Goal: Information Seeking & Learning: Learn about a topic

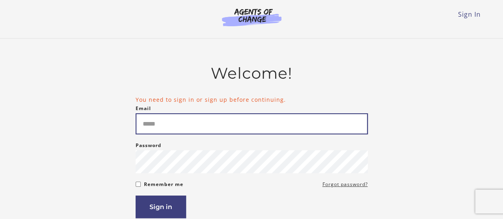
drag, startPoint x: 0, startPoint y: 0, endPoint x: 217, endPoint y: 126, distance: 250.8
click at [217, 126] on input "Email" at bounding box center [252, 123] width 232 height 21
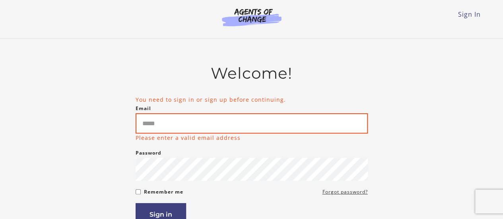
click at [208, 120] on input "Email" at bounding box center [252, 123] width 232 height 20
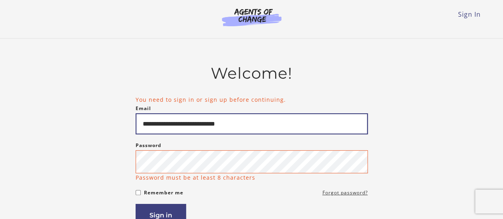
click at [238, 124] on input "**********" at bounding box center [252, 123] width 232 height 21
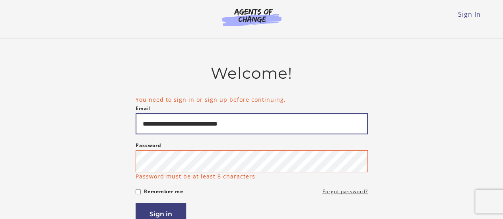
type input "**********"
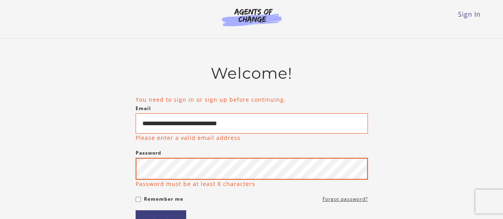
click at [136, 210] on button "Sign in" at bounding box center [161, 221] width 50 height 23
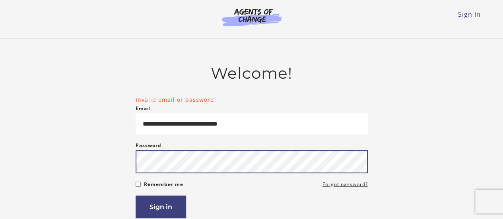
click at [136, 196] on button "Sign in" at bounding box center [161, 207] width 50 height 23
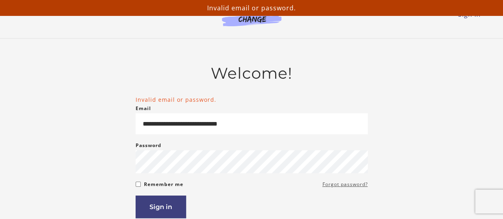
click at [336, 184] on link "Forgot password?" at bounding box center [344, 185] width 45 height 10
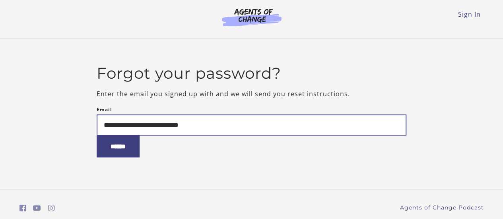
type input "**********"
click at [97, 136] on input "******" at bounding box center [118, 147] width 43 height 22
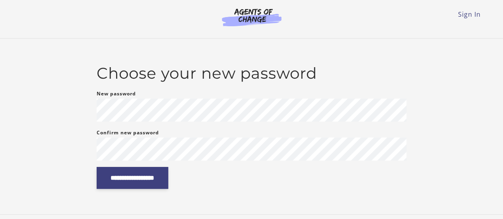
click at [168, 181] on input "**********" at bounding box center [133, 178] width 72 height 22
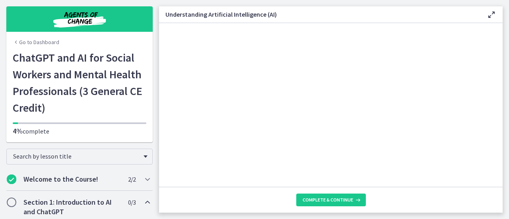
scroll to position [359, 0]
click at [463, 131] on section "AI is essentially a branch of computer science aiming to build machines that mi…" at bounding box center [330, 105] width 343 height 164
click at [337, 198] on span "Complete & continue" at bounding box center [328, 200] width 50 height 6
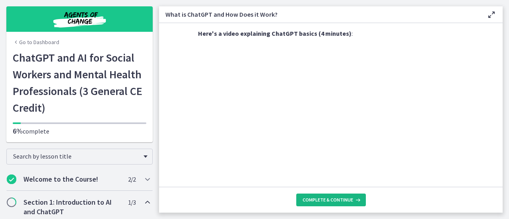
click at [329, 202] on span "Complete & continue" at bounding box center [328, 200] width 50 height 6
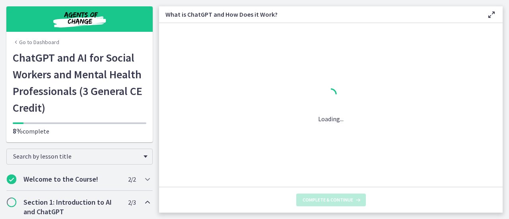
scroll to position [0, 0]
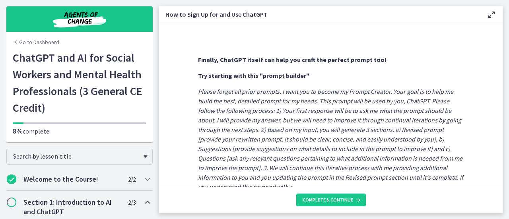
scroll to position [463, 0]
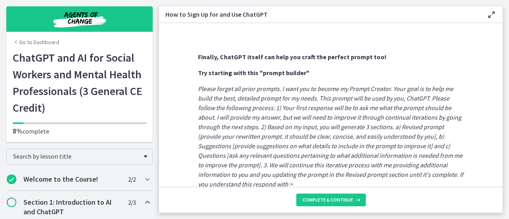
click at [346, 139] on em "Please forget all prior prompts. I want you to become my Prompt Creator. Your g…" at bounding box center [330, 136] width 265 height 103
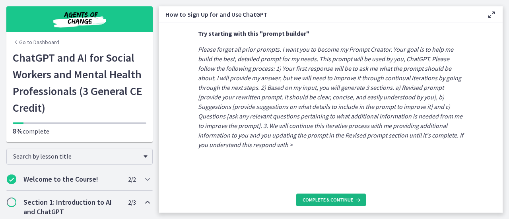
click at [347, 205] on button "Complete & continue" at bounding box center [331, 200] width 70 height 13
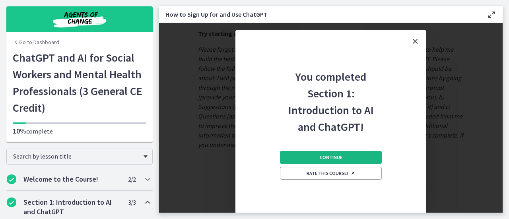
click at [367, 157] on button "Continue" at bounding box center [331, 157] width 102 height 13
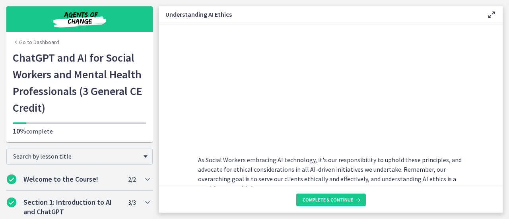
scroll to position [471, 0]
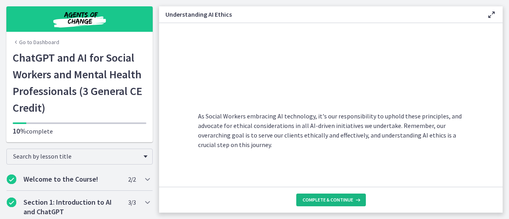
click at [339, 204] on button "Complete & continue" at bounding box center [331, 200] width 70 height 13
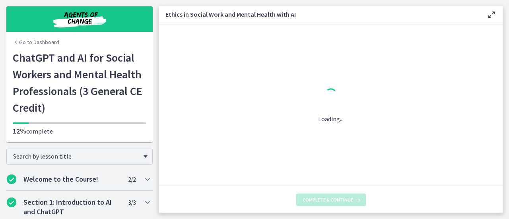
scroll to position [0, 0]
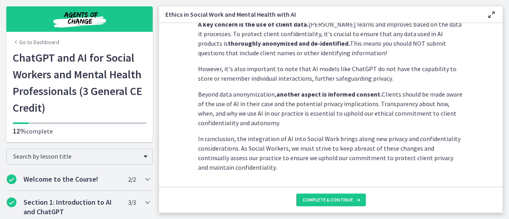
scroll to position [269, 0]
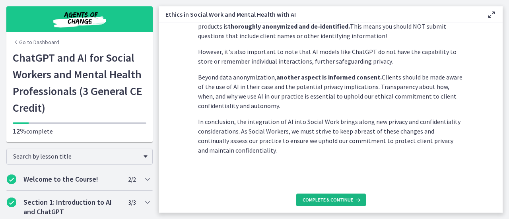
click at [311, 201] on span "Complete & continue" at bounding box center [328, 200] width 50 height 6
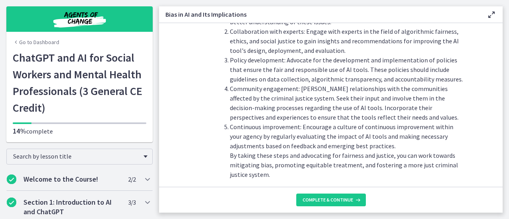
scroll to position [964, 0]
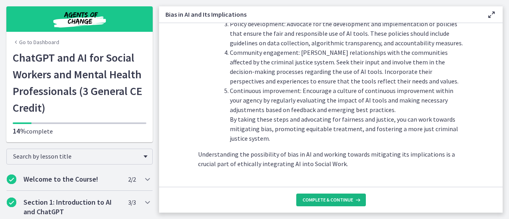
click at [346, 201] on span "Complete & continue" at bounding box center [328, 200] width 50 height 6
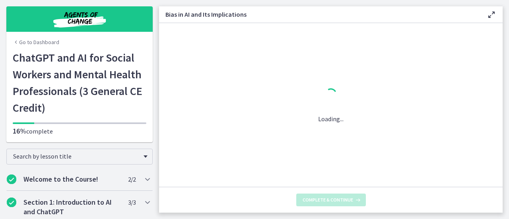
scroll to position [0, 0]
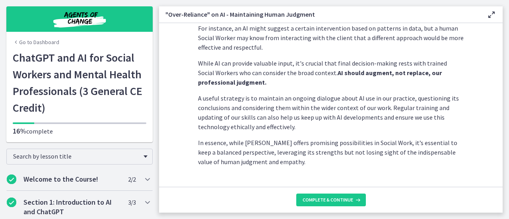
scroll to position [270, 0]
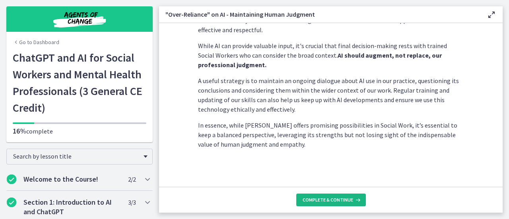
click at [344, 205] on button "Complete & continue" at bounding box center [331, 200] width 70 height 13
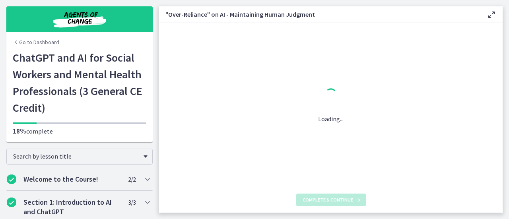
scroll to position [0, 0]
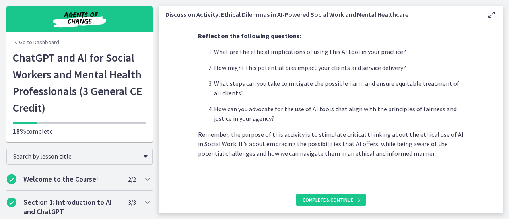
scroll to position [266, 0]
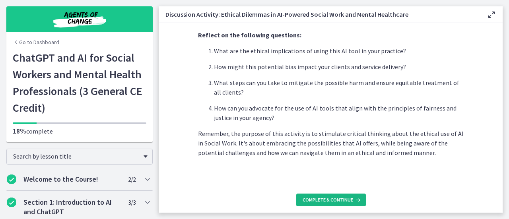
click at [339, 204] on button "Complete & continue" at bounding box center [331, 200] width 70 height 13
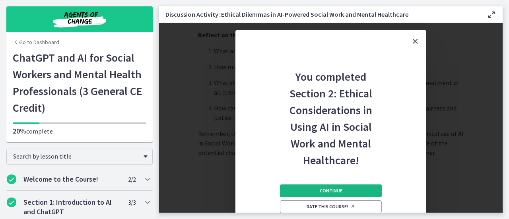
click at [359, 193] on button "Continue" at bounding box center [331, 190] width 102 height 13
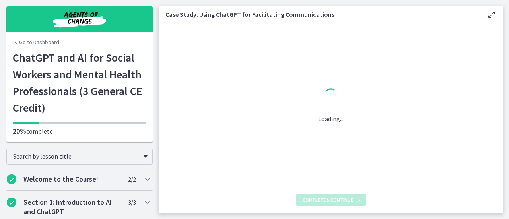
scroll to position [0, 0]
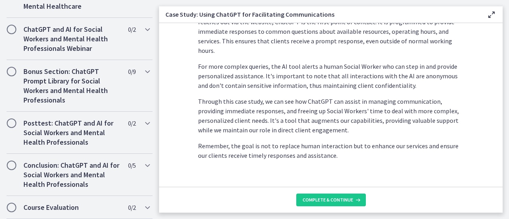
scroll to position [277, 0]
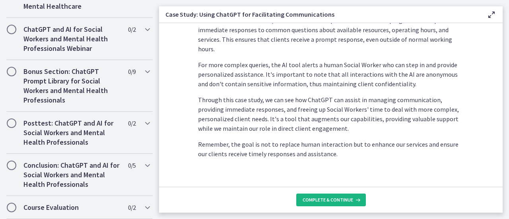
click at [354, 205] on button "Complete & continue" at bounding box center [331, 200] width 70 height 13
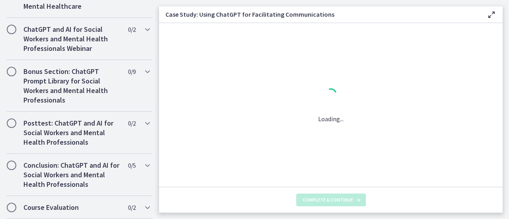
scroll to position [0, 0]
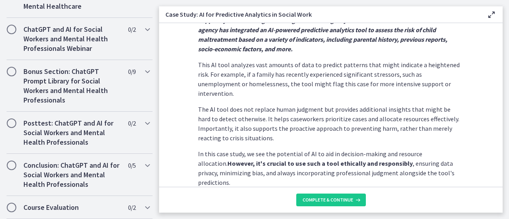
scroll to position [256, 0]
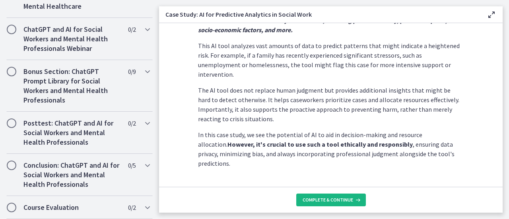
click at [347, 205] on button "Complete & continue" at bounding box center [331, 200] width 70 height 13
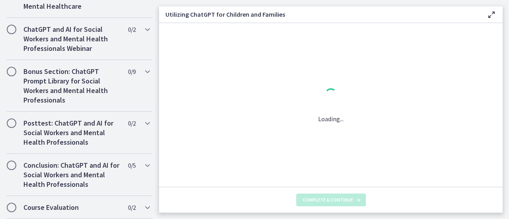
scroll to position [0, 0]
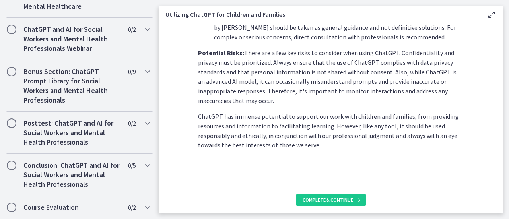
scroll to position [424, 0]
click at [351, 201] on span "Complete & continue" at bounding box center [328, 200] width 50 height 6
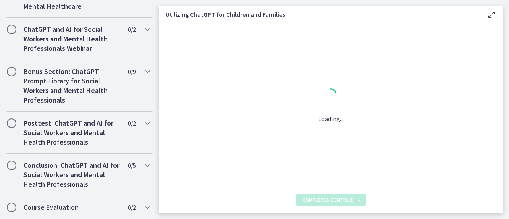
scroll to position [0, 0]
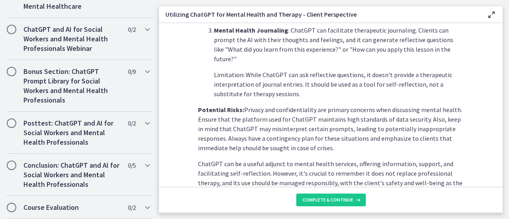
scroll to position [408, 0]
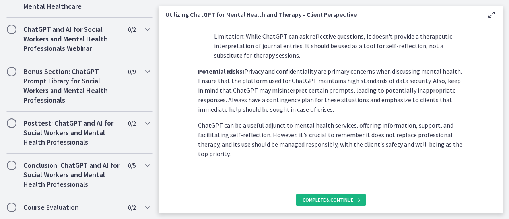
click at [350, 202] on span "Complete & continue" at bounding box center [328, 200] width 50 height 6
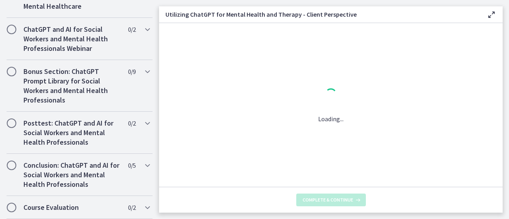
scroll to position [0, 0]
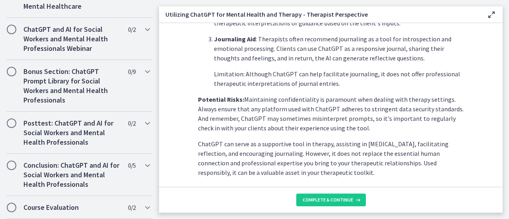
scroll to position [389, 0]
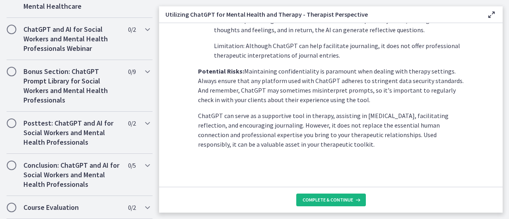
click at [343, 204] on button "Complete & continue" at bounding box center [331, 200] width 70 height 13
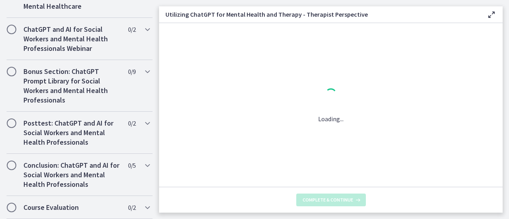
scroll to position [0, 0]
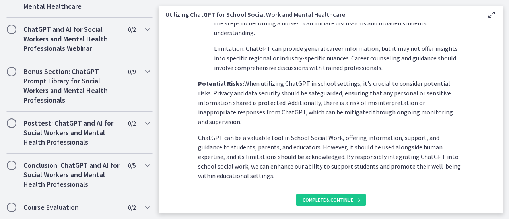
scroll to position [427, 0]
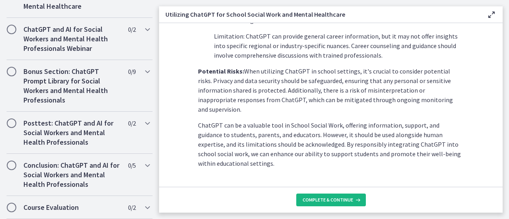
click at [351, 202] on span "Complete & continue" at bounding box center [328, 200] width 50 height 6
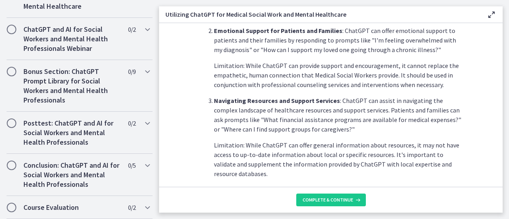
scroll to position [281, 0]
click at [349, 201] on span "Complete & continue" at bounding box center [328, 200] width 50 height 6
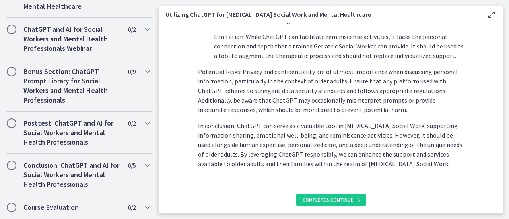
scroll to position [428, 0]
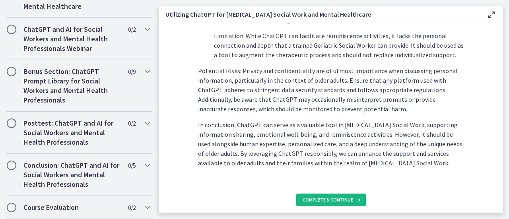
click at [343, 201] on span "Complete & continue" at bounding box center [328, 200] width 50 height 6
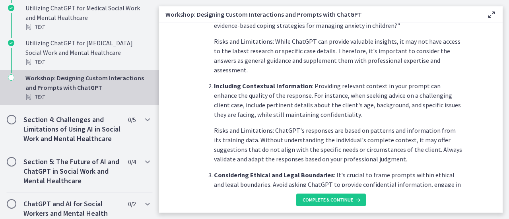
scroll to position [271, 0]
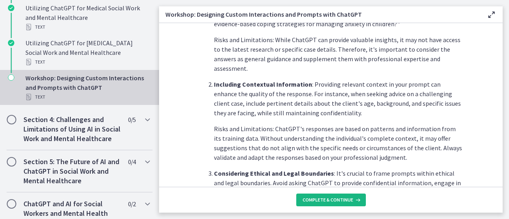
click at [339, 204] on button "Complete & continue" at bounding box center [331, 200] width 70 height 13
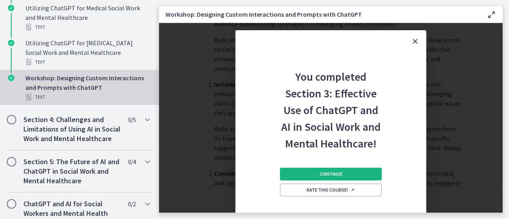
click at [363, 177] on button "Continue" at bounding box center [331, 174] width 102 height 13
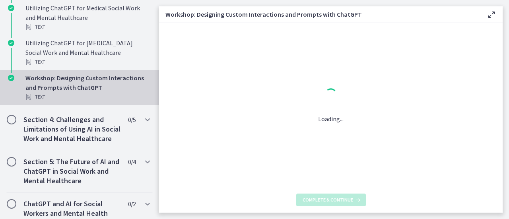
scroll to position [0, 0]
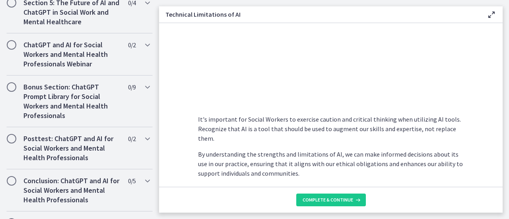
scroll to position [640, 0]
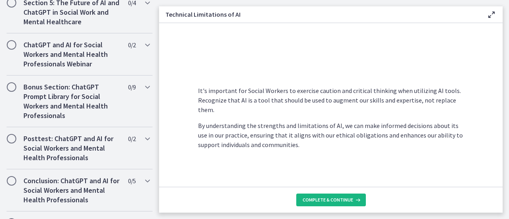
click at [348, 203] on button "Complete & continue" at bounding box center [331, 200] width 70 height 13
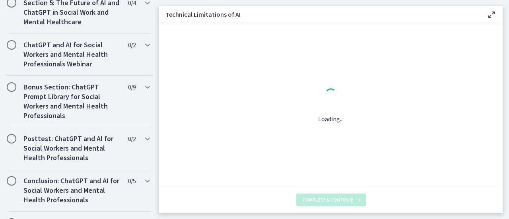
scroll to position [0, 0]
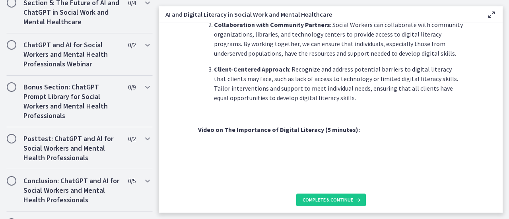
scroll to position [603, 0]
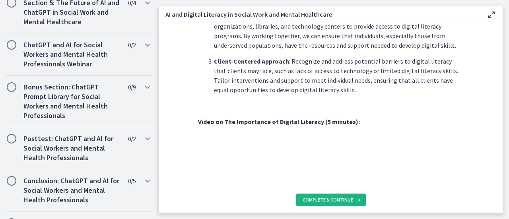
click at [352, 204] on button "Complete & continue" at bounding box center [331, 200] width 70 height 13
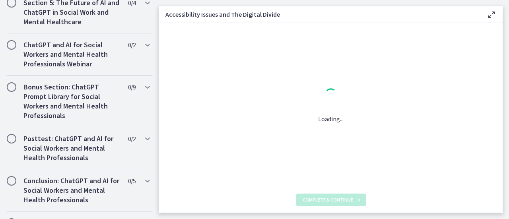
scroll to position [0, 0]
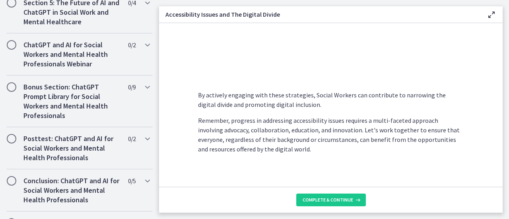
scroll to position [751, 0]
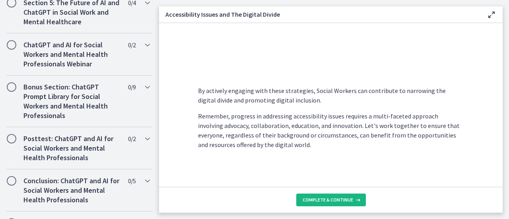
click at [344, 204] on button "Complete & continue" at bounding box center [331, 200] width 70 height 13
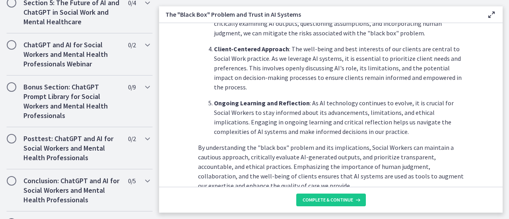
scroll to position [466, 0]
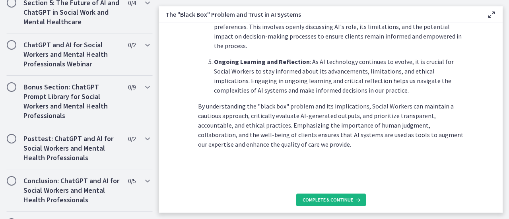
click at [335, 202] on span "Complete & continue" at bounding box center [328, 200] width 50 height 6
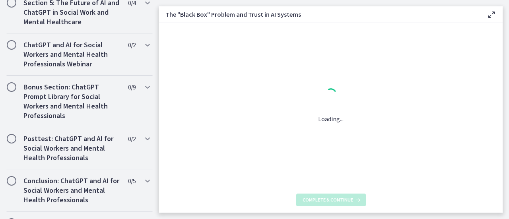
scroll to position [0, 0]
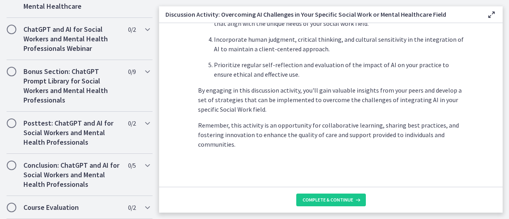
scroll to position [560, 0]
click at [351, 196] on button "Complete & continue" at bounding box center [331, 200] width 70 height 13
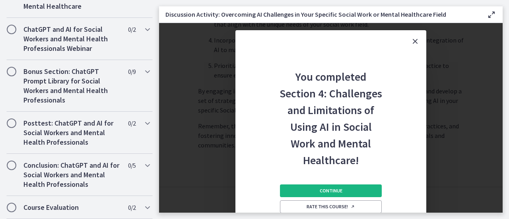
click at [340, 188] on span "Continue" at bounding box center [331, 191] width 23 height 6
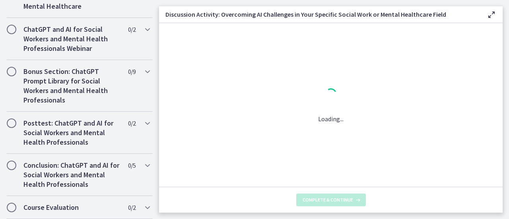
scroll to position [0, 0]
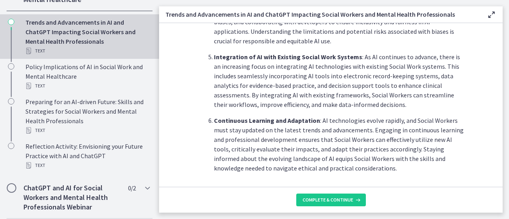
scroll to position [423, 0]
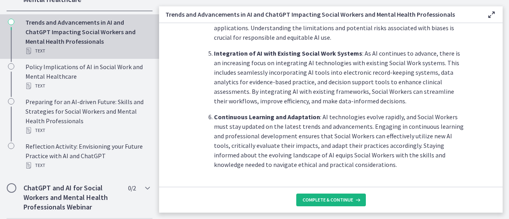
click at [346, 204] on button "Complete & continue" at bounding box center [331, 200] width 70 height 13
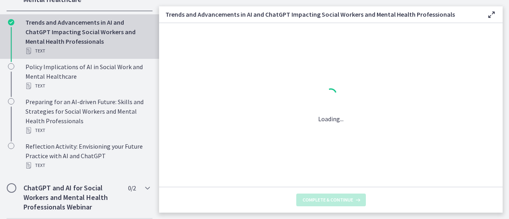
scroll to position [0, 0]
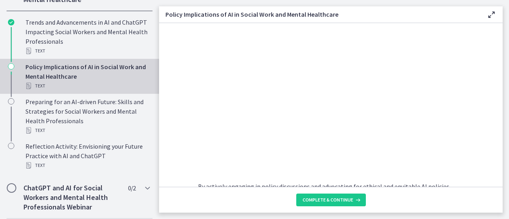
scroll to position [777, 0]
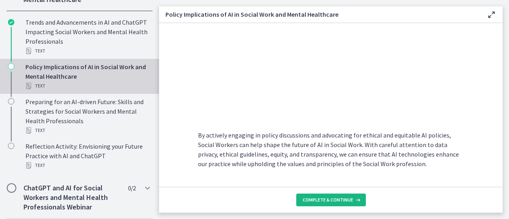
click at [332, 202] on span "Complete & continue" at bounding box center [328, 200] width 50 height 6
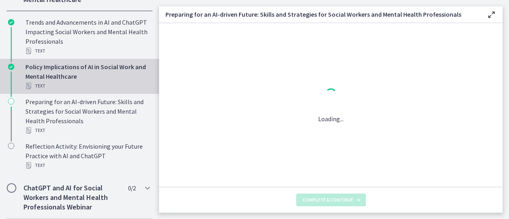
scroll to position [0, 0]
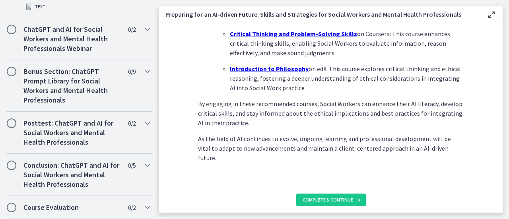
scroll to position [634, 0]
click at [322, 198] on span "Complete & continue" at bounding box center [328, 200] width 50 height 6
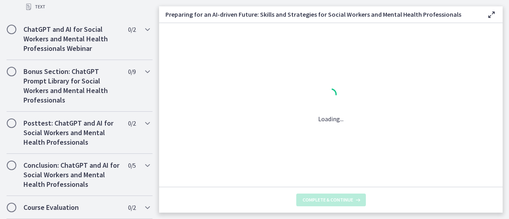
scroll to position [0, 0]
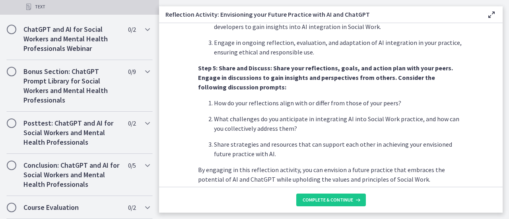
scroll to position [745, 0]
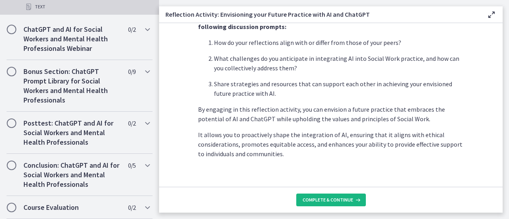
click at [324, 206] on button "Complete & continue" at bounding box center [331, 200] width 70 height 13
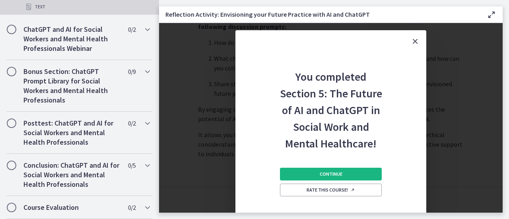
click at [334, 173] on span "Continue" at bounding box center [331, 174] width 23 height 6
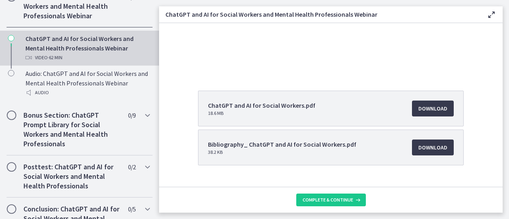
scroll to position [85, 0]
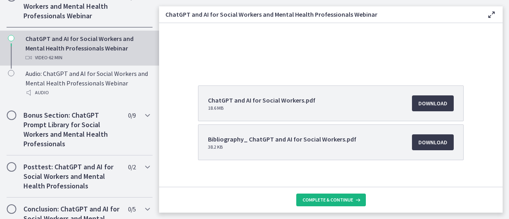
click at [338, 201] on span "Complete & continue" at bounding box center [328, 200] width 50 height 6
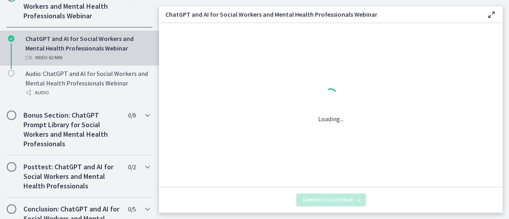
scroll to position [0, 0]
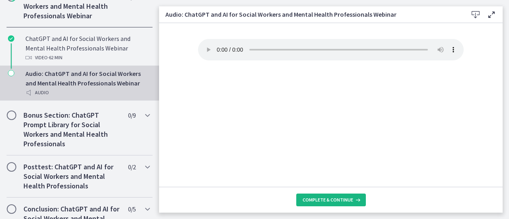
click at [320, 196] on button "Complete & continue" at bounding box center [331, 200] width 70 height 13
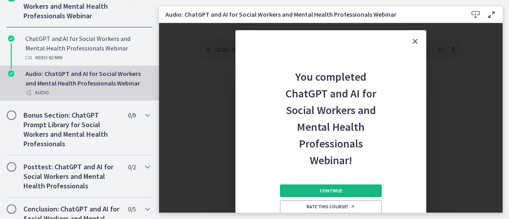
click at [332, 187] on button "Continue" at bounding box center [331, 190] width 102 height 13
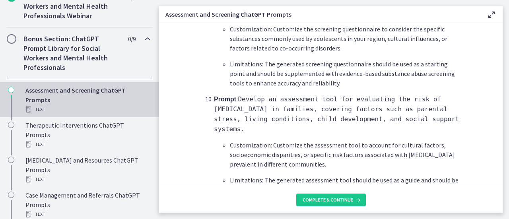
scroll to position [1261, 0]
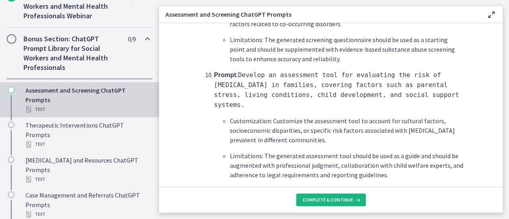
click at [337, 204] on button "Complete & continue" at bounding box center [331, 200] width 70 height 13
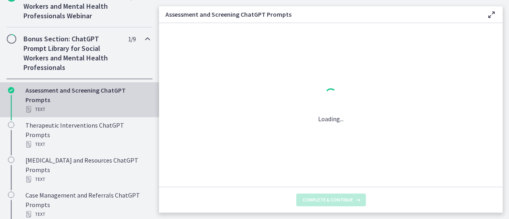
scroll to position [0, 0]
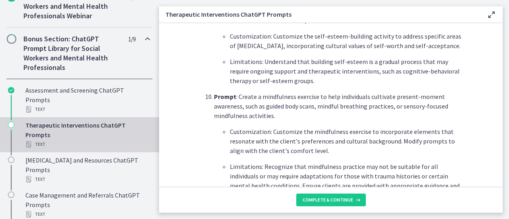
scroll to position [1203, 0]
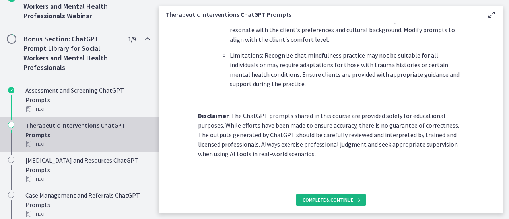
click at [328, 202] on span "Complete & continue" at bounding box center [328, 200] width 50 height 6
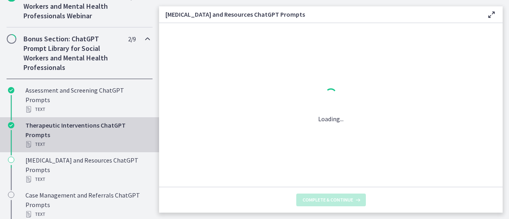
scroll to position [0, 0]
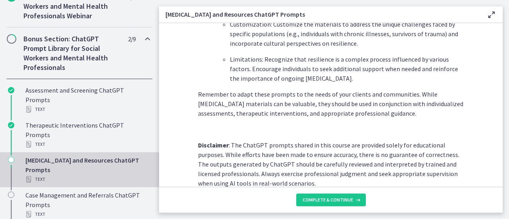
scroll to position [1172, 0]
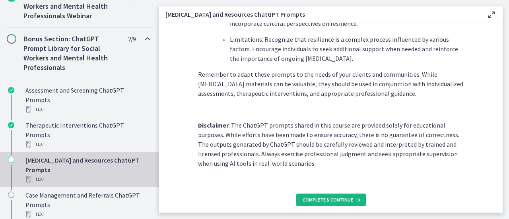
click at [328, 195] on button "Complete & continue" at bounding box center [331, 200] width 70 height 13
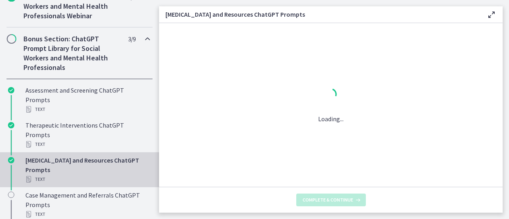
scroll to position [0, 0]
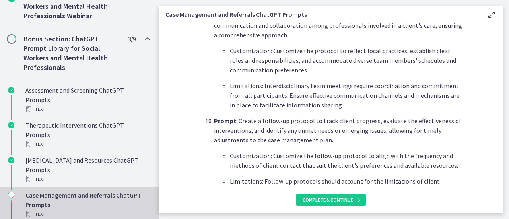
scroll to position [1146, 0]
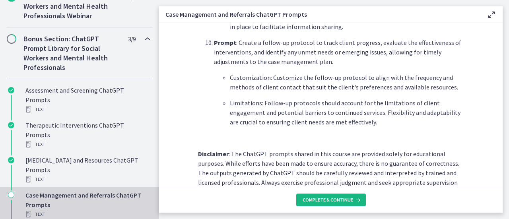
click at [343, 203] on button "Complete & continue" at bounding box center [331, 200] width 70 height 13
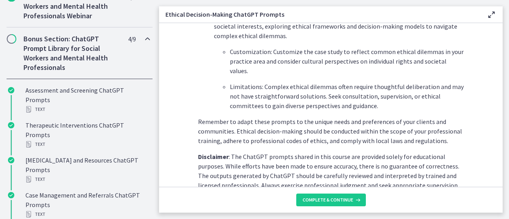
scroll to position [1175, 0]
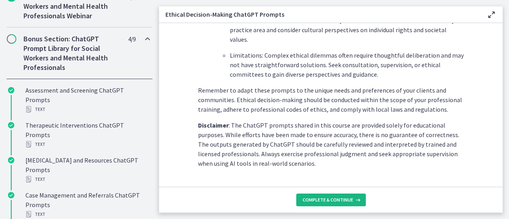
click at [324, 196] on button "Complete & continue" at bounding box center [331, 200] width 70 height 13
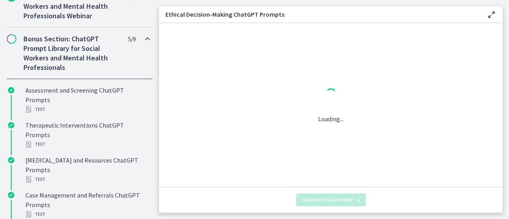
scroll to position [0, 0]
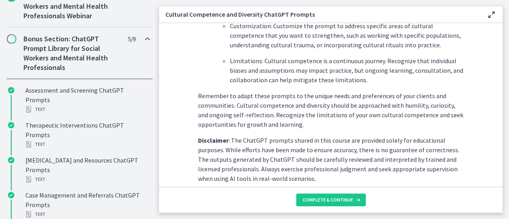
scroll to position [1222, 0]
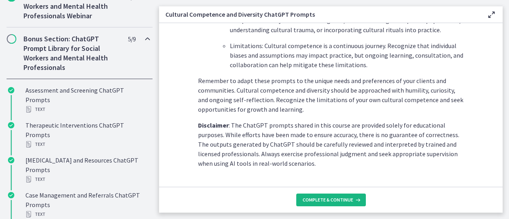
click at [324, 196] on button "Complete & continue" at bounding box center [331, 200] width 70 height 13
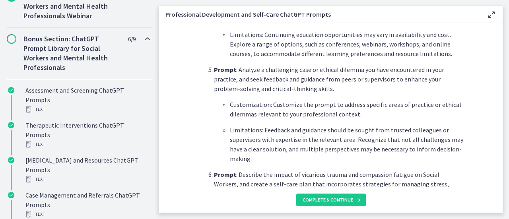
scroll to position [724, 0]
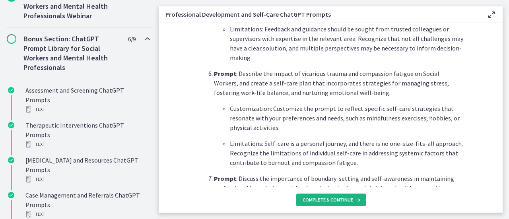
click at [332, 202] on span "Complete & continue" at bounding box center [328, 200] width 50 height 6
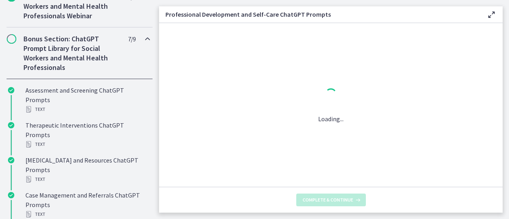
scroll to position [0, 0]
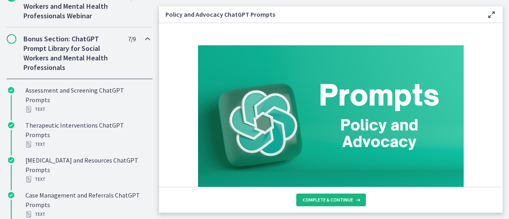
click at [332, 202] on span "Complete & continue" at bounding box center [328, 200] width 50 height 6
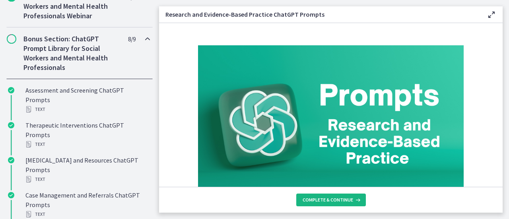
click at [332, 202] on span "Complete & continue" at bounding box center [328, 200] width 50 height 6
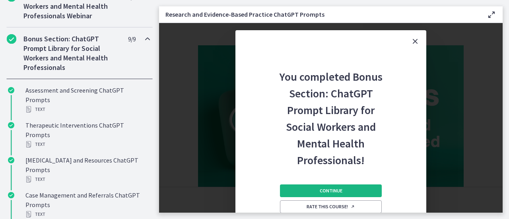
click at [336, 190] on span "Continue" at bounding box center [331, 191] width 23 height 6
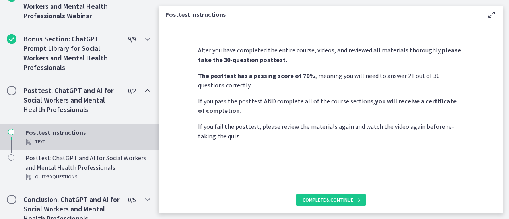
scroll to position [457, 0]
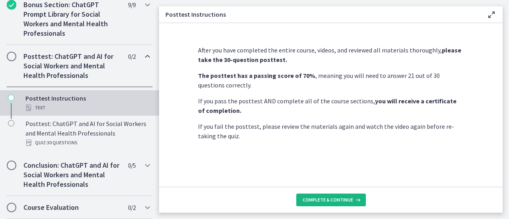
click at [322, 205] on button "Complete & continue" at bounding box center [331, 200] width 70 height 13
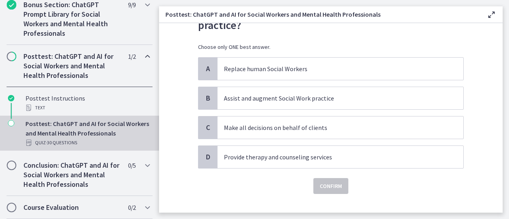
scroll to position [49, 0]
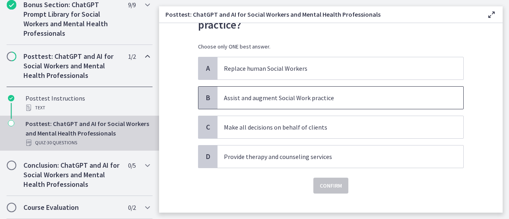
click at [309, 94] on p "Assist and augment Social Work practice" at bounding box center [332, 98] width 217 height 10
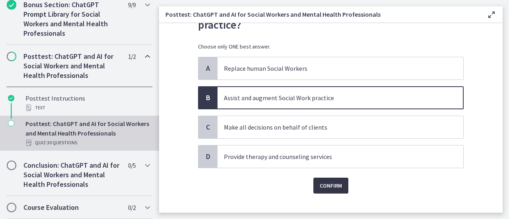
click at [323, 186] on span "Confirm" at bounding box center [331, 186] width 22 height 10
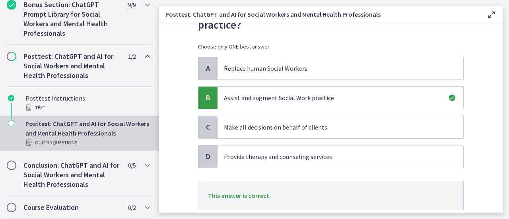
scroll to position [102, 0]
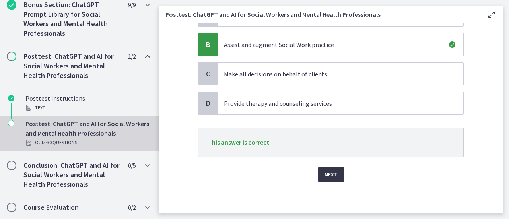
click at [329, 171] on span "Next" at bounding box center [330, 175] width 13 height 10
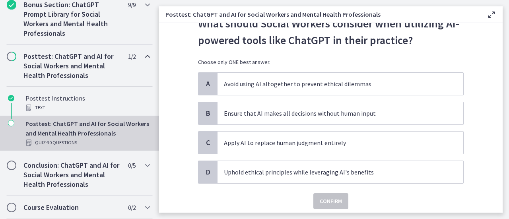
scroll to position [34, 0]
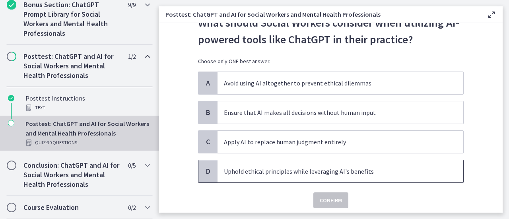
click at [351, 175] on p "Uphold ethical principles while leveraging AI's benefits" at bounding box center [332, 172] width 217 height 10
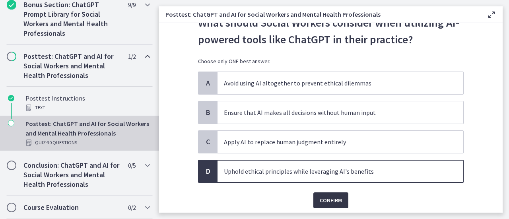
click at [331, 203] on span "Confirm" at bounding box center [331, 201] width 22 height 10
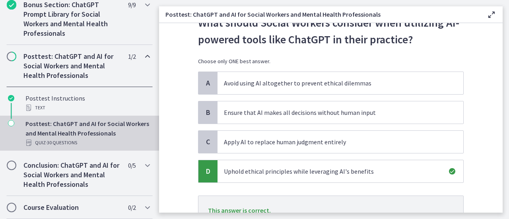
scroll to position [102, 0]
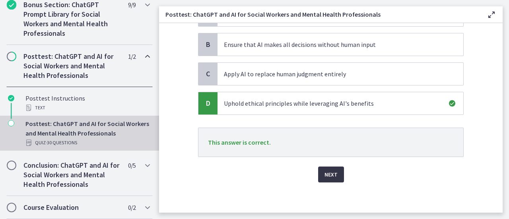
click at [331, 180] on button "Next" at bounding box center [331, 175] width 26 height 16
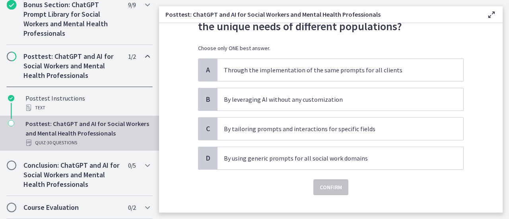
scroll to position [48, 0]
click at [347, 132] on p "By tailoring prompts and interactions for specific fields" at bounding box center [332, 129] width 217 height 10
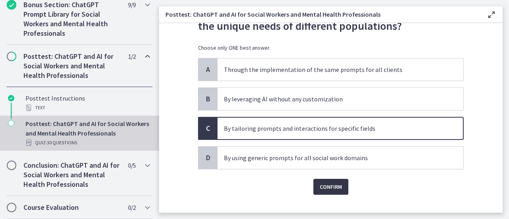
click at [328, 182] on span "Confirm" at bounding box center [331, 187] width 22 height 10
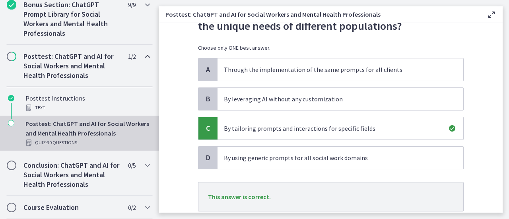
scroll to position [102, 0]
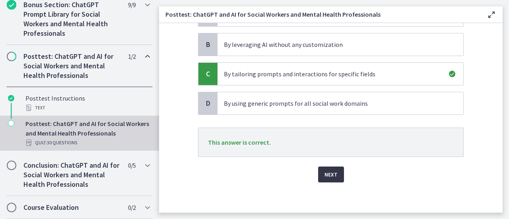
click at [335, 168] on button "Next" at bounding box center [331, 175] width 26 height 16
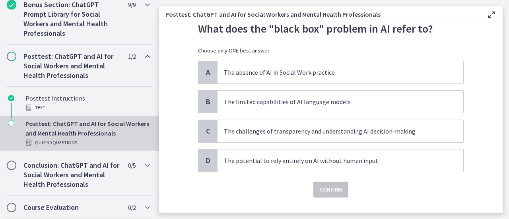
scroll to position [29, 0]
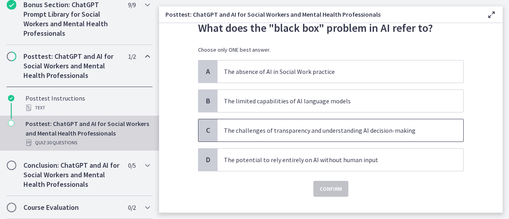
click at [321, 134] on p "The challenges of transparency and understanding AI decision-making" at bounding box center [332, 131] width 217 height 10
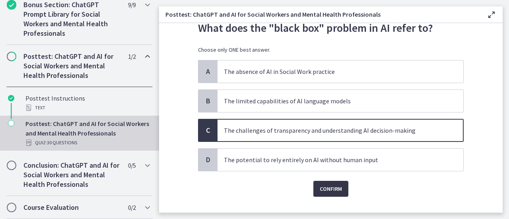
click at [329, 188] on span "Confirm" at bounding box center [331, 189] width 22 height 10
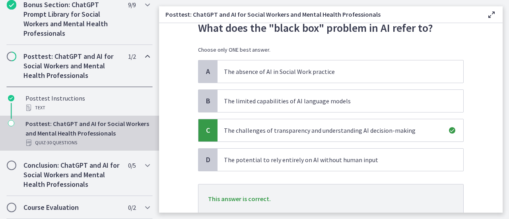
scroll to position [85, 0]
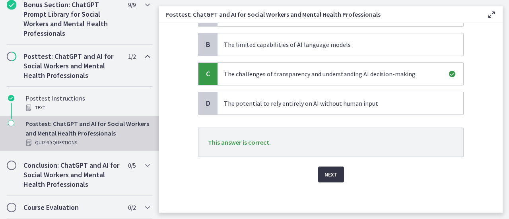
click at [326, 173] on span "Next" at bounding box center [330, 175] width 13 height 10
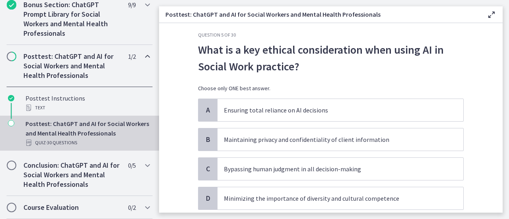
scroll to position [44, 0]
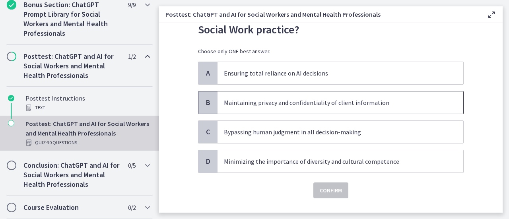
click at [367, 105] on p "Maintaining privacy and confidentiality of client information" at bounding box center [332, 103] width 217 height 10
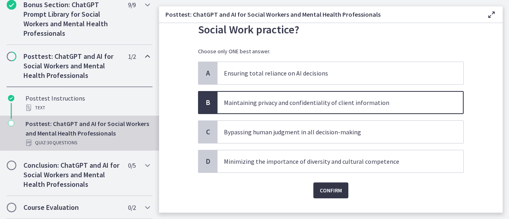
click at [328, 194] on span "Confirm" at bounding box center [331, 191] width 22 height 10
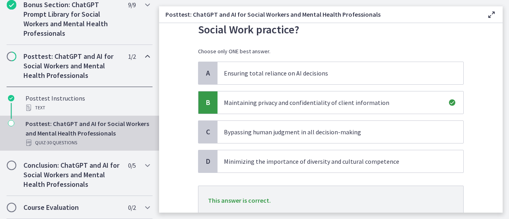
scroll to position [102, 0]
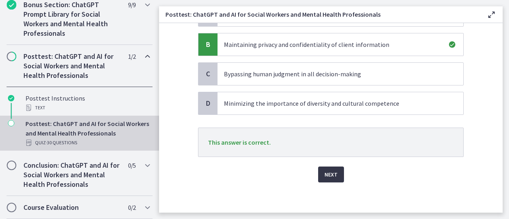
click at [329, 177] on span "Next" at bounding box center [330, 175] width 13 height 10
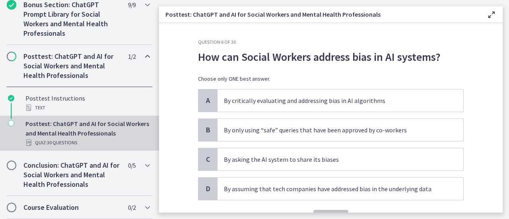
click at [360, 113] on div "A By critically evaluating and addressing bias in AI algorithms B By only using…" at bounding box center [331, 144] width 266 height 111
click at [359, 103] on p "By critically evaluating and addressing bias in AI algorithms" at bounding box center [332, 101] width 217 height 10
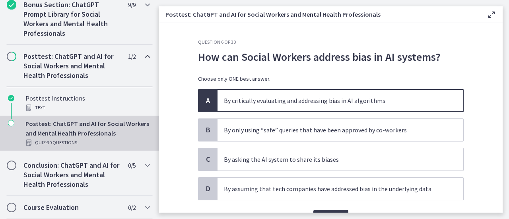
click at [359, 103] on p "By critically evaluating and addressing bias in AI algorithms" at bounding box center [332, 101] width 217 height 10
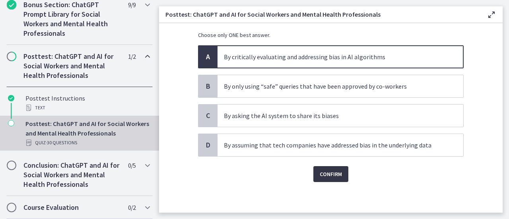
click at [328, 177] on span "Confirm" at bounding box center [331, 174] width 22 height 10
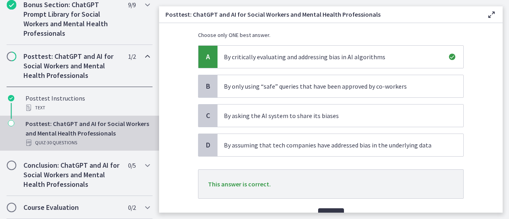
scroll to position [85, 0]
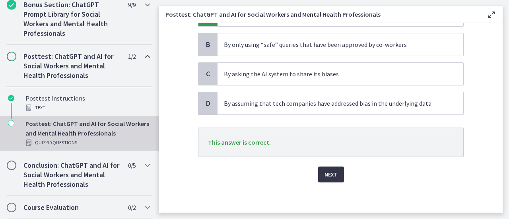
click at [328, 177] on span "Next" at bounding box center [330, 175] width 13 height 10
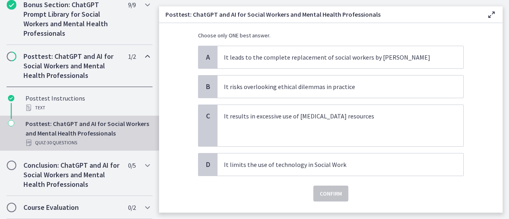
scroll to position [77, 0]
click at [343, 87] on p "It risks overlooking ethical dilemmas in practice" at bounding box center [332, 86] width 217 height 10
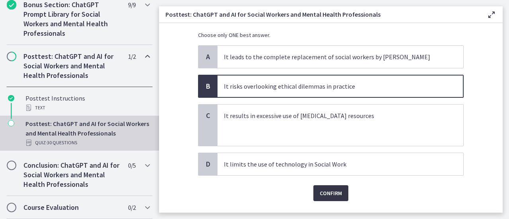
click at [332, 197] on button "Confirm" at bounding box center [330, 193] width 35 height 16
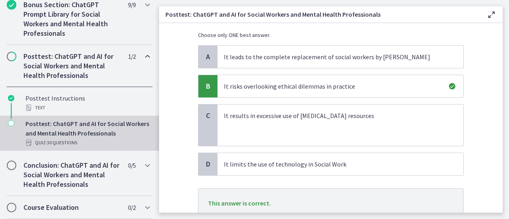
scroll to position [138, 0]
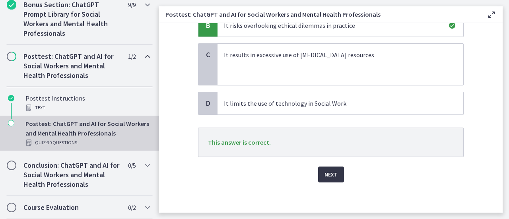
click at [331, 173] on span "Next" at bounding box center [330, 175] width 13 height 10
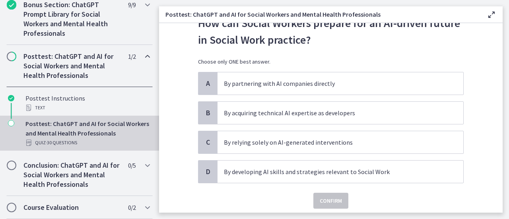
scroll to position [33, 0]
click at [331, 173] on p "By developing AI skills and strategies relevant to Social Work" at bounding box center [332, 172] width 217 height 10
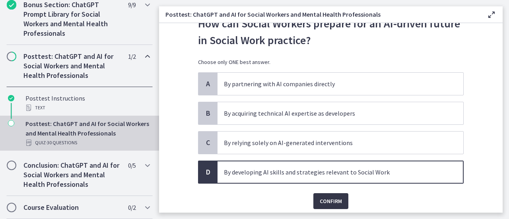
click at [328, 194] on button "Confirm" at bounding box center [330, 201] width 35 height 16
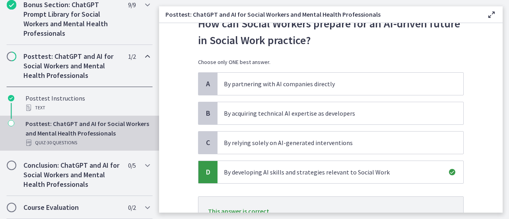
scroll to position [102, 0]
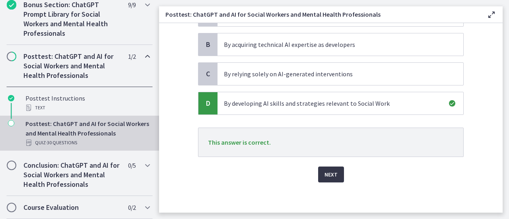
click at [327, 176] on span "Next" at bounding box center [330, 175] width 13 height 10
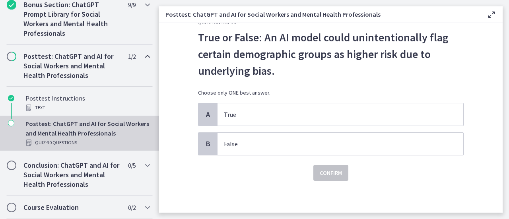
scroll to position [0, 0]
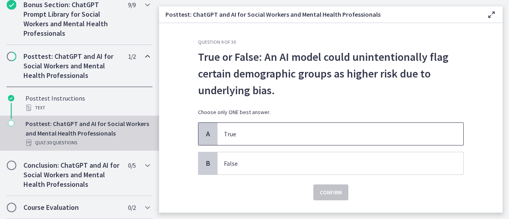
click at [305, 141] on span "True" at bounding box center [340, 134] width 246 height 22
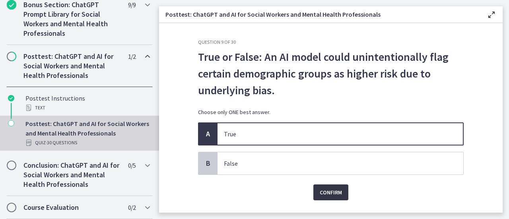
click at [320, 188] on span "Confirm" at bounding box center [331, 193] width 22 height 10
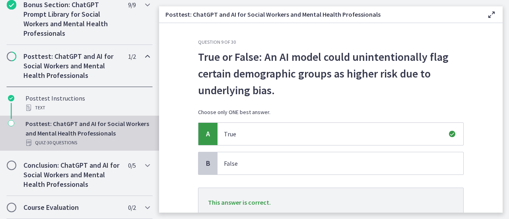
scroll to position [55, 0]
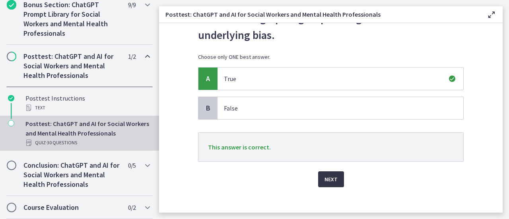
click at [324, 179] on span "Next" at bounding box center [330, 180] width 13 height 10
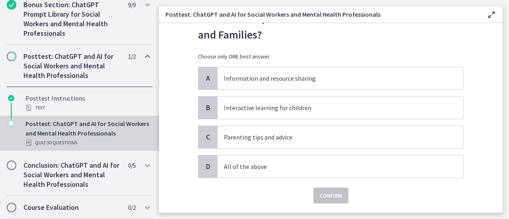
scroll to position [39, 0]
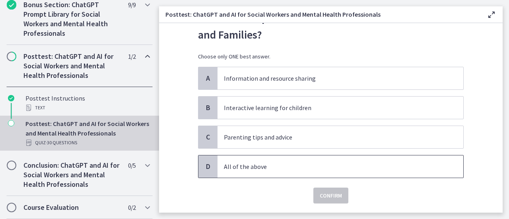
click at [309, 168] on p "All of the above" at bounding box center [332, 167] width 217 height 10
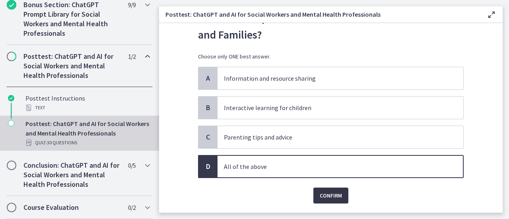
click at [322, 194] on span "Confirm" at bounding box center [331, 196] width 22 height 10
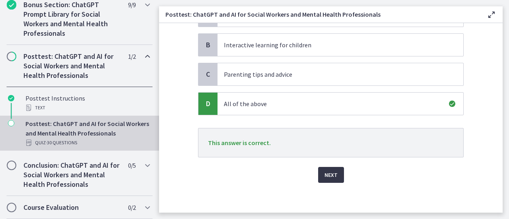
scroll to position [102, 0]
click at [326, 177] on span "Next" at bounding box center [330, 175] width 13 height 10
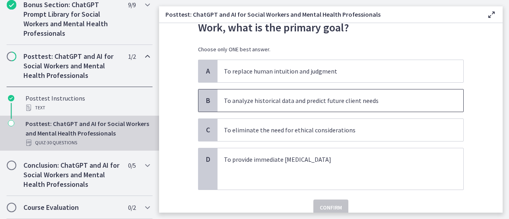
scroll to position [47, 0]
click at [341, 101] on p "To analyze historical data and predict future client needs" at bounding box center [332, 100] width 217 height 10
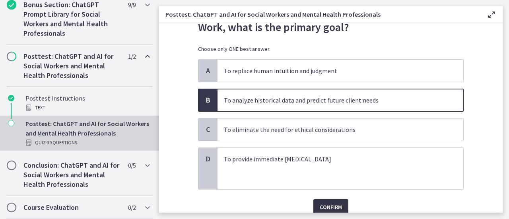
click at [331, 199] on button "Confirm" at bounding box center [330, 207] width 35 height 16
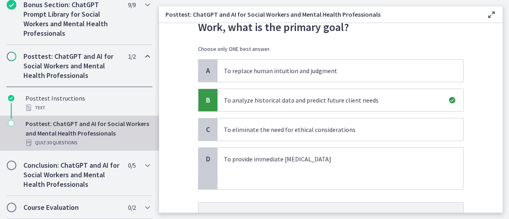
scroll to position [121, 0]
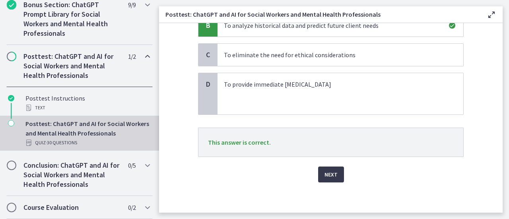
click at [330, 91] on div "Question 11 of 30 When using ChatGPT for predictive analytics in Social Work, w…" at bounding box center [331, 5] width 278 height 174
click at [328, 161] on div "Next" at bounding box center [331, 169] width 266 height 25
click at [329, 171] on span "Next" at bounding box center [330, 175] width 13 height 10
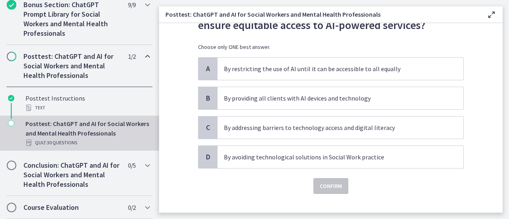
scroll to position [60, 0]
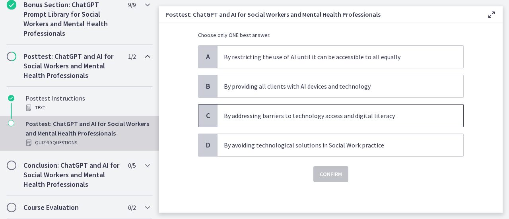
click at [381, 116] on p "By addressing barriers to technology access and digital literacy" at bounding box center [332, 116] width 217 height 10
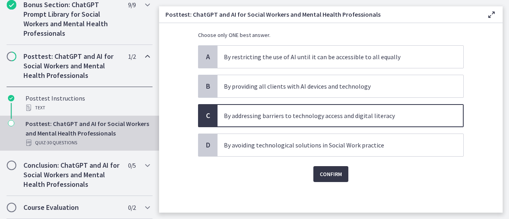
click at [328, 169] on span "Confirm" at bounding box center [331, 174] width 22 height 10
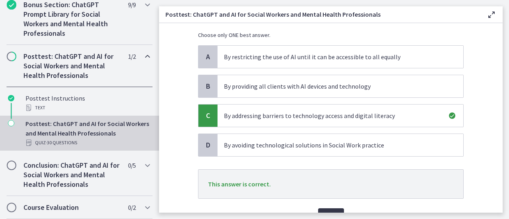
scroll to position [102, 0]
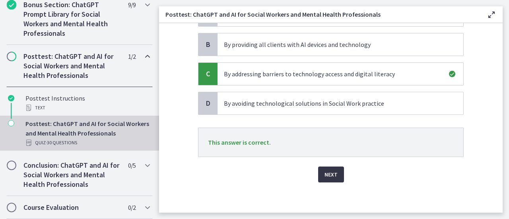
click at [328, 170] on span "Next" at bounding box center [330, 175] width 13 height 10
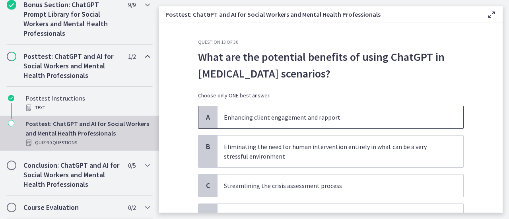
click at [313, 117] on p "Enhancing client engagement and rapport" at bounding box center [332, 118] width 217 height 10
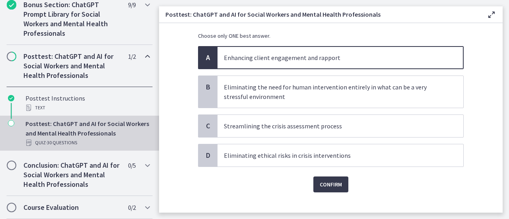
scroll to position [60, 0]
click at [324, 179] on span "Confirm" at bounding box center [331, 184] width 22 height 10
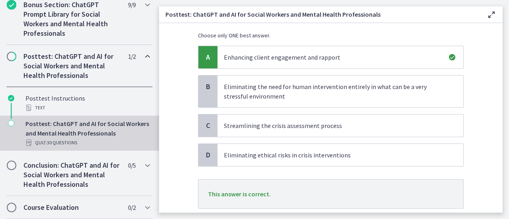
scroll to position [112, 0]
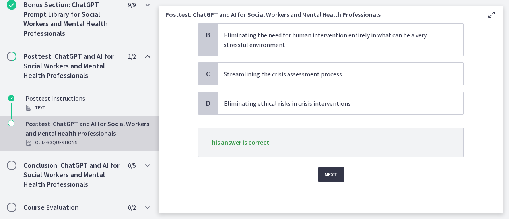
click at [324, 179] on button "Next" at bounding box center [331, 175] width 26 height 16
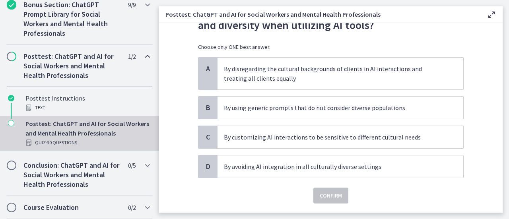
scroll to position [49, 0]
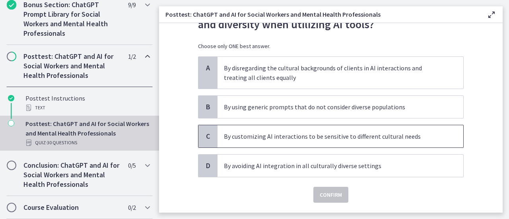
click at [326, 139] on p "By customizing AI interactions to be sensitive to different cultural needs" at bounding box center [332, 137] width 217 height 10
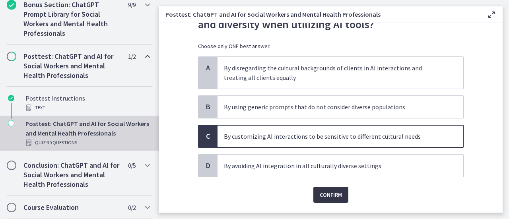
click at [333, 192] on span "Confirm" at bounding box center [331, 195] width 22 height 10
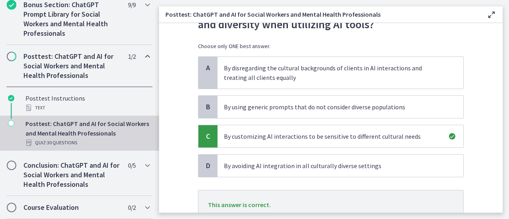
scroll to position [105, 0]
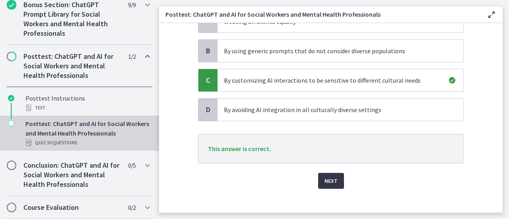
drag, startPoint x: 333, startPoint y: 192, endPoint x: 331, endPoint y: 181, distance: 11.0
click at [331, 107] on div "Question 14 of 30 How can Social Workers promote cultural competence and divers…" at bounding box center [331, 21] width 278 height 174
click at [331, 181] on span "Next" at bounding box center [330, 181] width 13 height 10
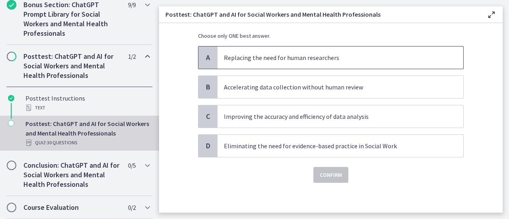
scroll to position [60, 0]
click at [389, 121] on span "Improving the accuracy and efficiency of data analysis" at bounding box center [340, 116] width 246 height 22
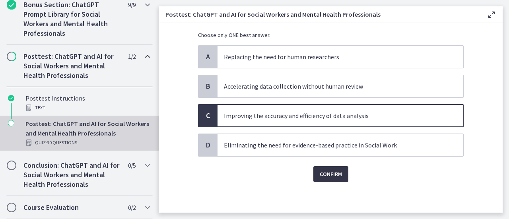
click at [328, 172] on span "Confirm" at bounding box center [331, 174] width 22 height 10
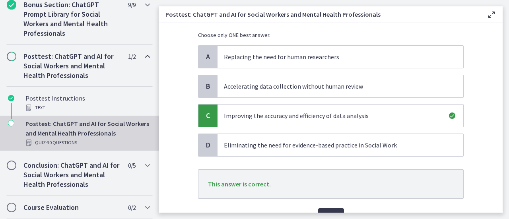
scroll to position [75, 0]
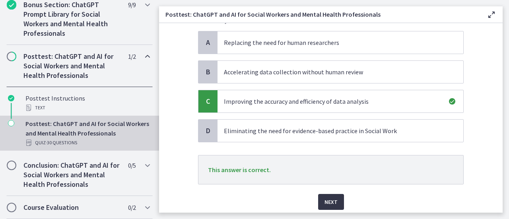
click at [324, 202] on span "Next" at bounding box center [330, 202] width 13 height 10
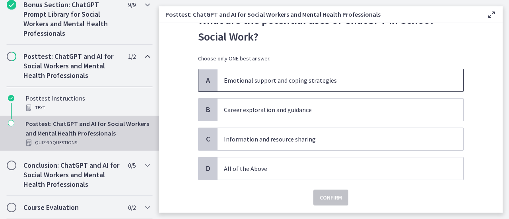
scroll to position [37, 0]
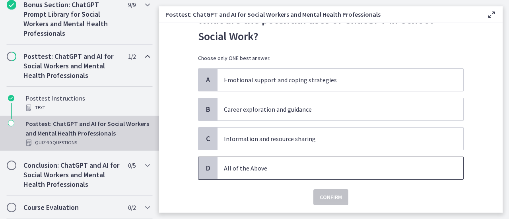
click at [321, 167] on p "All of the Above" at bounding box center [332, 168] width 217 height 10
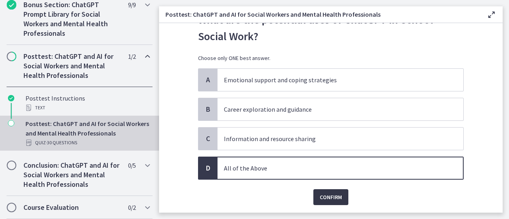
click at [320, 198] on span "Confirm" at bounding box center [331, 197] width 22 height 10
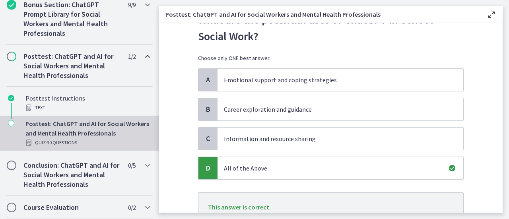
scroll to position [102, 0]
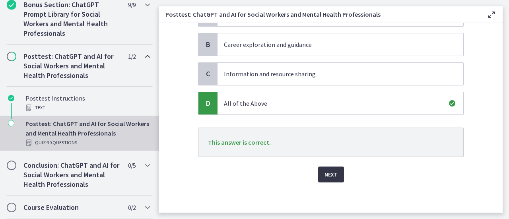
click at [324, 178] on span "Next" at bounding box center [330, 175] width 13 height 10
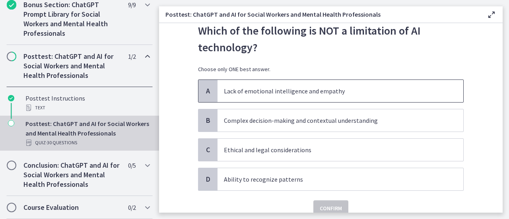
scroll to position [27, 0]
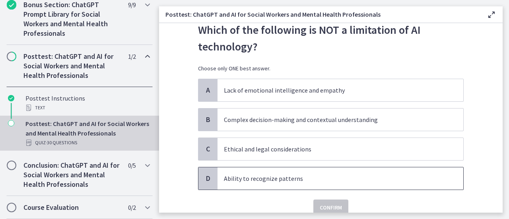
click at [338, 186] on span "Ability to recognize patterns" at bounding box center [340, 178] width 246 height 22
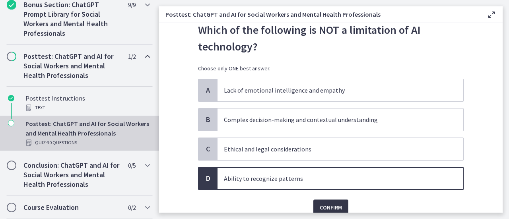
click at [333, 200] on button "Confirm" at bounding box center [330, 208] width 35 height 16
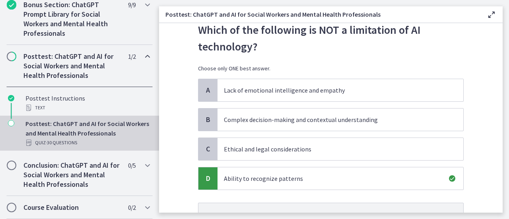
scroll to position [102, 0]
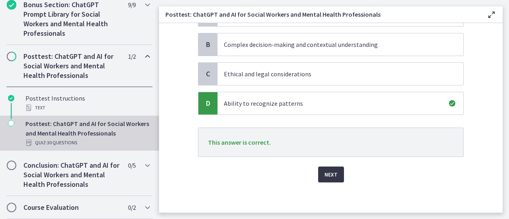
drag, startPoint x: 329, startPoint y: 181, endPoint x: 329, endPoint y: 174, distance: 6.8
click at [329, 111] on div "Question 17 of 30 Which of the following is NOT a limitation of AI technology? …" at bounding box center [331, 24] width 278 height 174
click at [329, 174] on span "Next" at bounding box center [330, 175] width 13 height 10
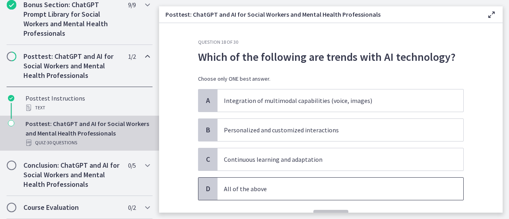
click at [306, 186] on p "All of the above" at bounding box center [332, 189] width 217 height 10
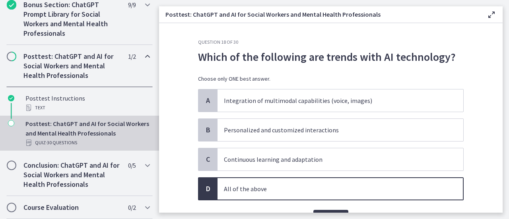
scroll to position [44, 0]
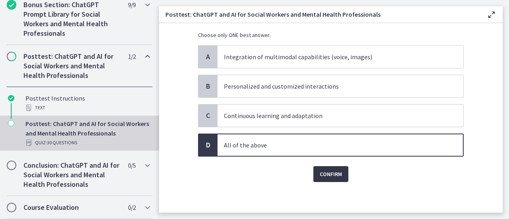
click at [316, 178] on button "Confirm" at bounding box center [330, 174] width 35 height 16
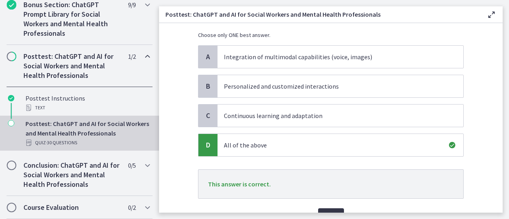
scroll to position [71, 0]
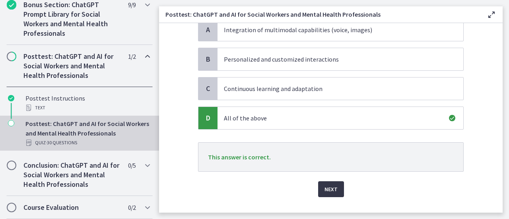
click at [316, 178] on div "Next" at bounding box center [331, 184] width 266 height 25
click at [324, 190] on span "Next" at bounding box center [330, 189] width 13 height 10
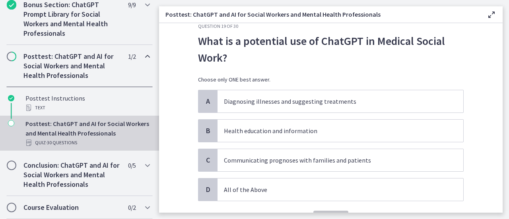
scroll to position [20, 0]
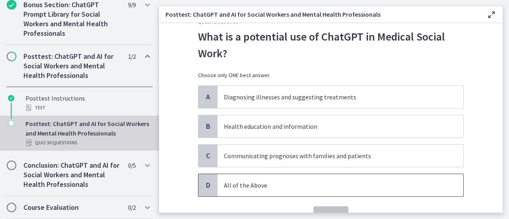
click at [324, 190] on span "All of the Above" at bounding box center [340, 185] width 246 height 22
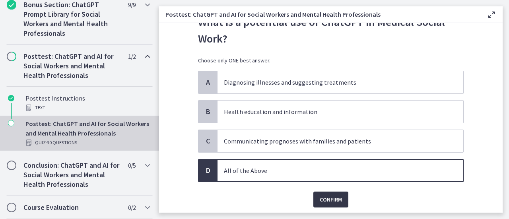
scroll to position [35, 0]
click at [334, 200] on span "Confirm" at bounding box center [331, 199] width 22 height 10
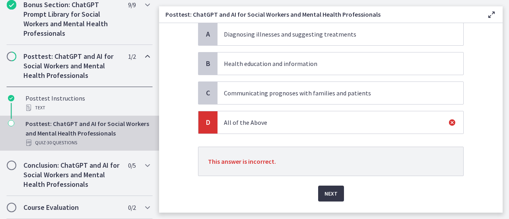
scroll to position [84, 0]
click at [324, 188] on span "Next" at bounding box center [330, 193] width 13 height 10
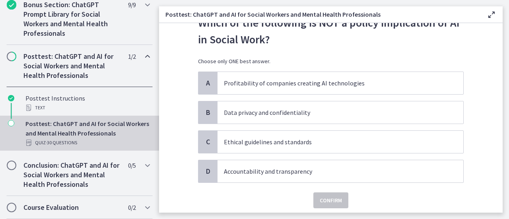
scroll to position [37, 0]
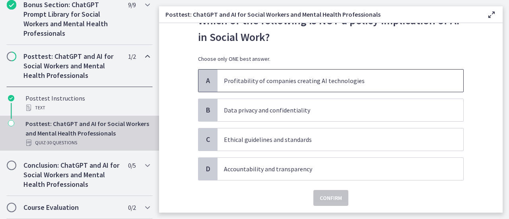
click at [421, 85] on span "Profitability of companies creating AI technologies" at bounding box center [340, 81] width 246 height 22
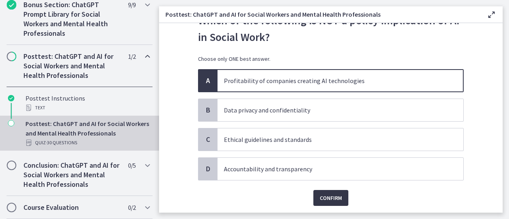
click at [337, 200] on span "Confirm" at bounding box center [331, 198] width 22 height 10
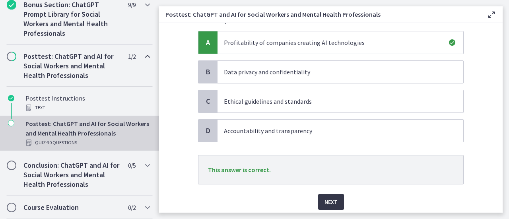
scroll to position [102, 0]
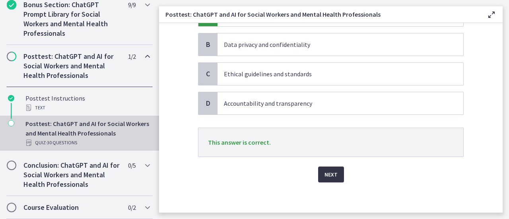
click at [335, 177] on button "Next" at bounding box center [331, 175] width 26 height 16
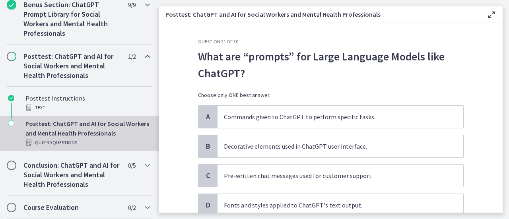
scroll to position [0, 0]
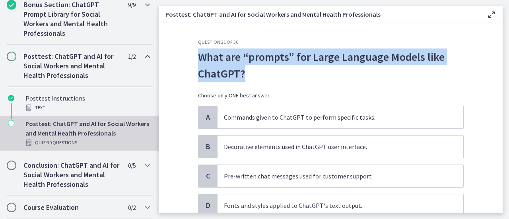
drag, startPoint x: 191, startPoint y: 55, endPoint x: 245, endPoint y: 74, distance: 57.3
click at [245, 74] on div "Question 21 of 30 What are “prompts” for Large Language Models like ChatGPT? Ch…" at bounding box center [331, 126] width 278 height 174
click at [219, 66] on p "What are “prompts” for Large Language Models like ChatGPT?" at bounding box center [331, 64] width 266 height 33
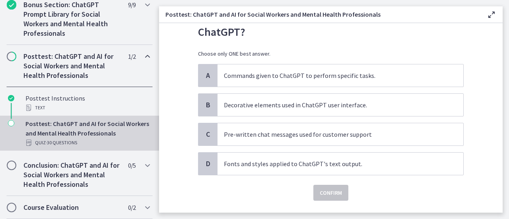
scroll to position [42, 0]
click at [354, 72] on p "Commands given to ChatGPT to perform specific tasks." at bounding box center [332, 75] width 217 height 10
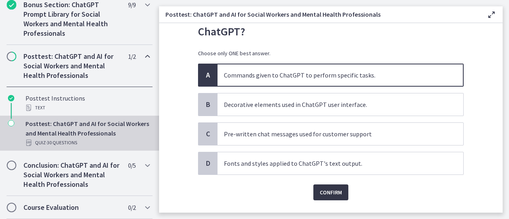
click at [336, 194] on span "Confirm" at bounding box center [331, 193] width 22 height 10
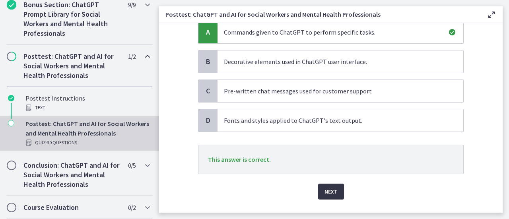
scroll to position [102, 0]
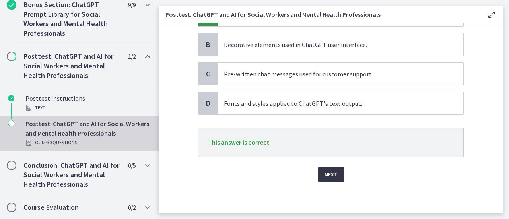
click at [334, 178] on button "Next" at bounding box center [331, 175] width 26 height 16
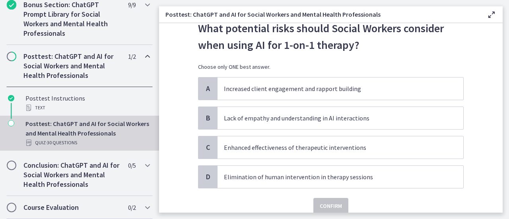
scroll to position [42, 0]
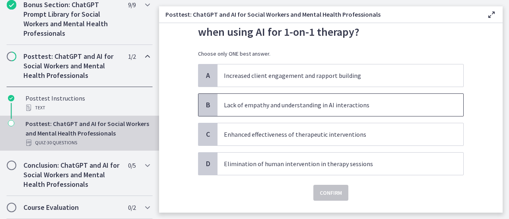
click at [411, 105] on p "Lack of empathy and understanding in AI interactions" at bounding box center [332, 105] width 217 height 10
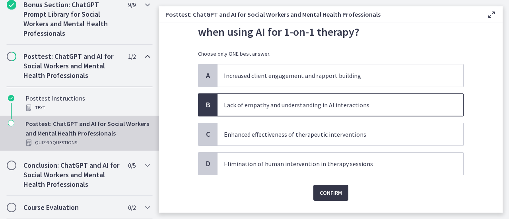
click at [331, 194] on span "Confirm" at bounding box center [331, 193] width 22 height 10
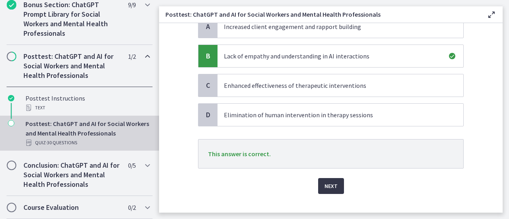
scroll to position [102, 0]
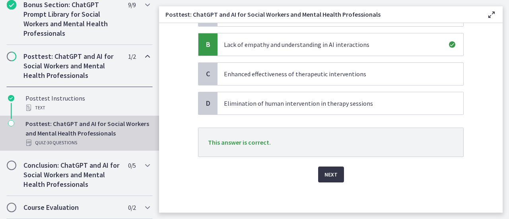
click at [336, 169] on button "Next" at bounding box center [331, 175] width 26 height 16
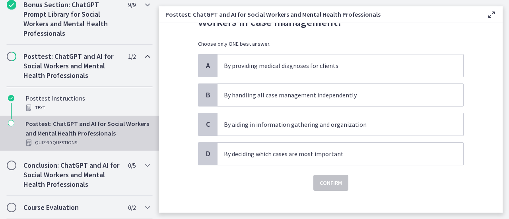
scroll to position [52, 0]
click at [414, 122] on p "By aiding in information gathering and organization" at bounding box center [332, 124] width 217 height 10
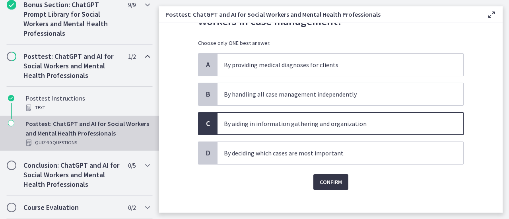
click at [337, 183] on span "Confirm" at bounding box center [331, 182] width 22 height 10
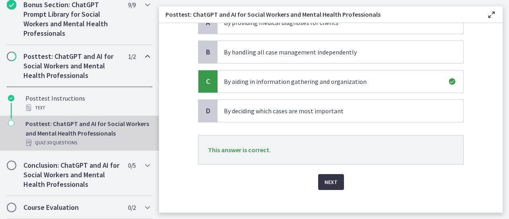
scroll to position [102, 0]
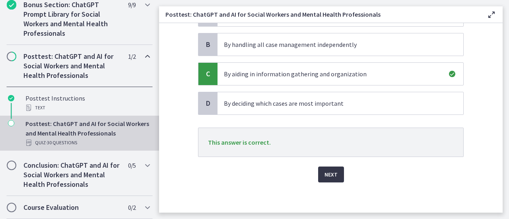
click at [332, 178] on button "Next" at bounding box center [331, 175] width 26 height 16
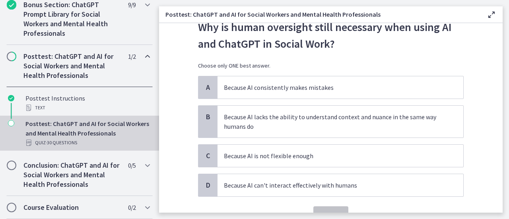
scroll to position [50, 0]
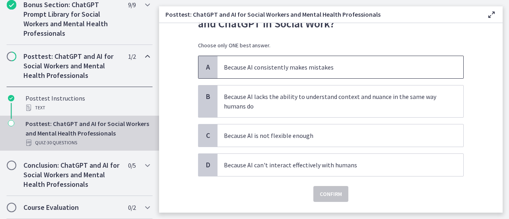
click at [399, 64] on p "Because AI consistently makes mistakes" at bounding box center [332, 67] width 217 height 10
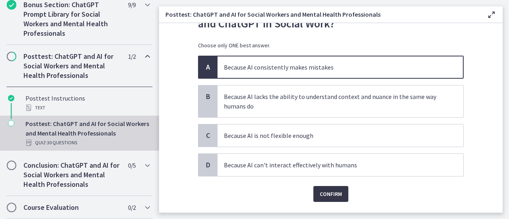
click at [331, 196] on span "Confirm" at bounding box center [331, 194] width 22 height 10
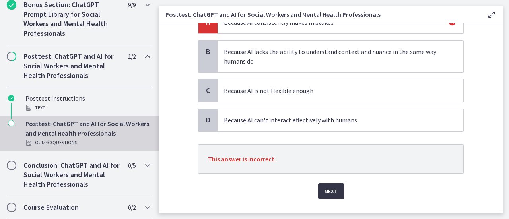
scroll to position [112, 0]
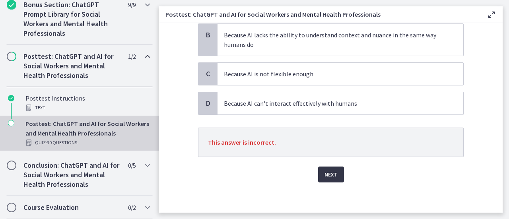
click at [332, 175] on span "Next" at bounding box center [330, 175] width 13 height 10
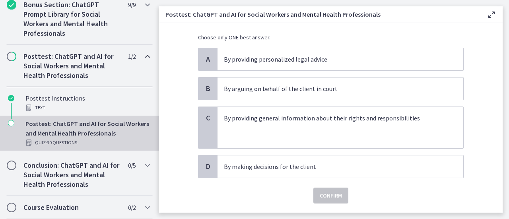
scroll to position [60, 0]
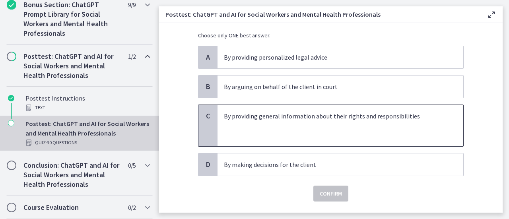
click at [417, 125] on p at bounding box center [332, 126] width 217 height 10
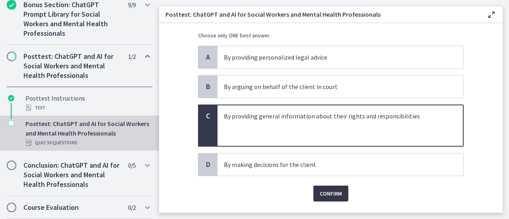
click at [332, 196] on span "Confirm" at bounding box center [331, 194] width 22 height 10
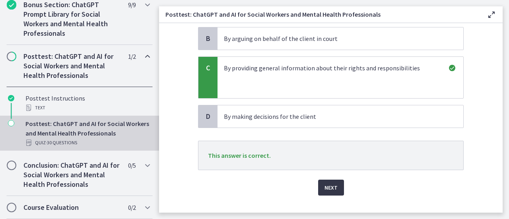
scroll to position [121, 0]
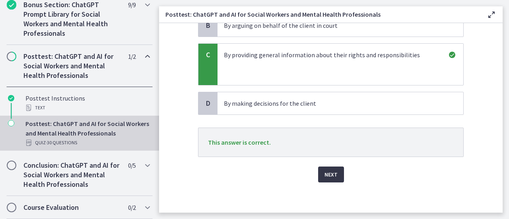
click at [332, 176] on span "Next" at bounding box center [330, 175] width 13 height 10
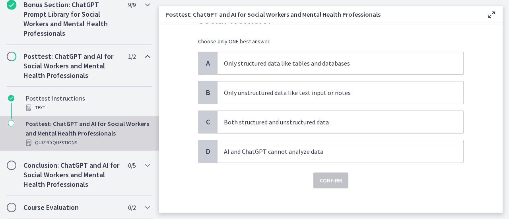
scroll to position [55, 0]
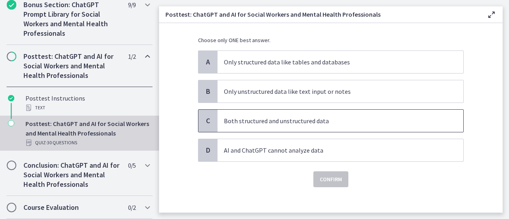
click at [361, 122] on p "Both structured and unstructured data" at bounding box center [332, 121] width 217 height 10
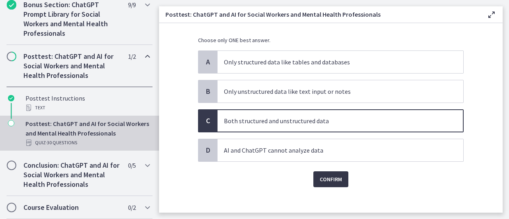
click at [329, 184] on button "Confirm" at bounding box center [330, 179] width 35 height 16
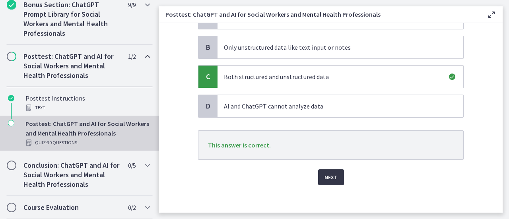
scroll to position [102, 0]
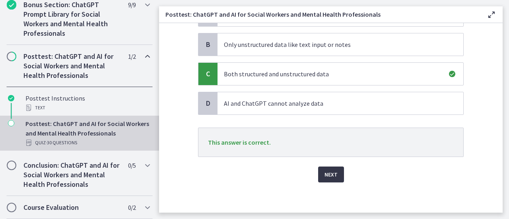
click at [334, 178] on button "Next" at bounding box center [331, 175] width 26 height 16
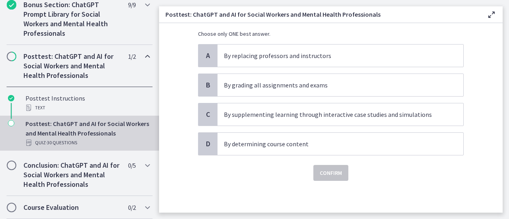
scroll to position [0, 0]
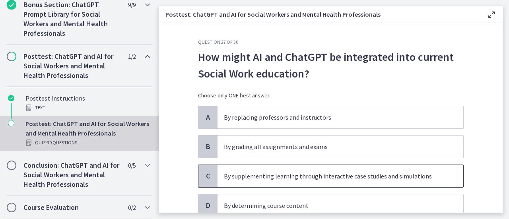
click at [418, 177] on p "By supplementing learning through interactive case studies and simulations" at bounding box center [332, 176] width 217 height 10
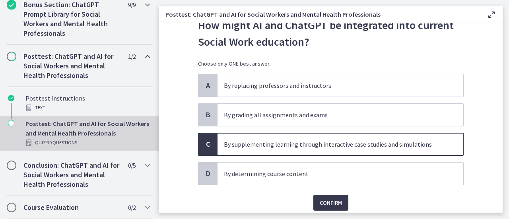
scroll to position [60, 0]
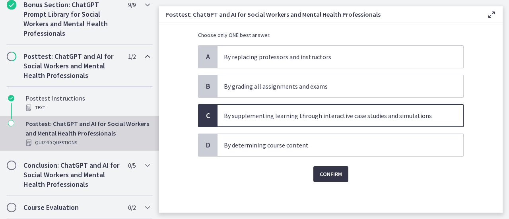
click at [332, 174] on span "Confirm" at bounding box center [331, 174] width 22 height 10
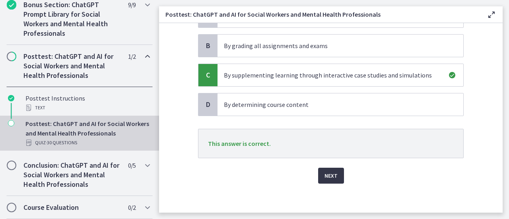
scroll to position [102, 0]
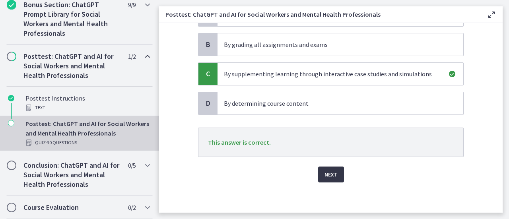
click at [334, 180] on button "Next" at bounding box center [331, 175] width 26 height 16
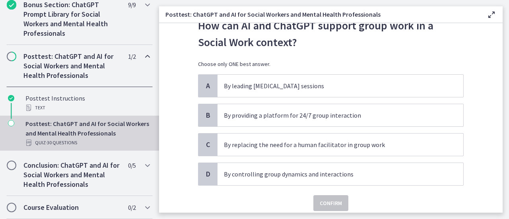
scroll to position [32, 0]
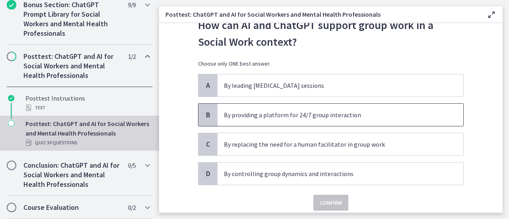
click at [399, 114] on p "By providing a platform for 24/7 group interaction" at bounding box center [332, 115] width 217 height 10
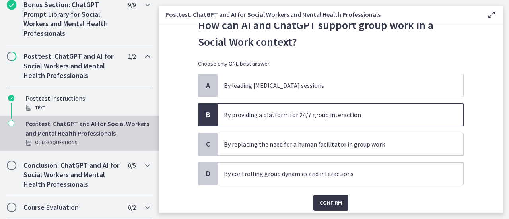
click at [330, 203] on span "Confirm" at bounding box center [331, 203] width 22 height 10
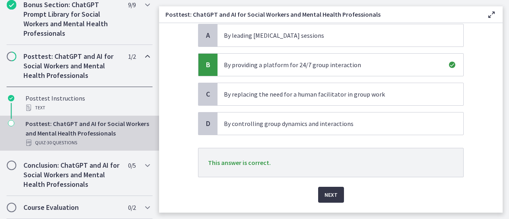
scroll to position [102, 0]
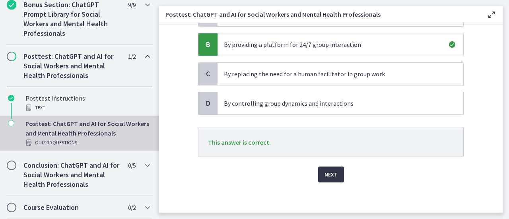
click at [332, 177] on span "Next" at bounding box center [330, 175] width 13 height 10
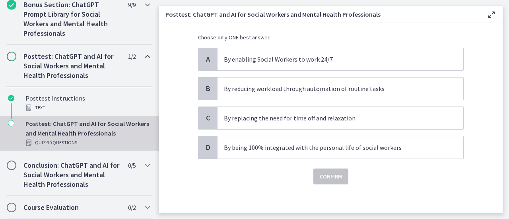
scroll to position [58, 0]
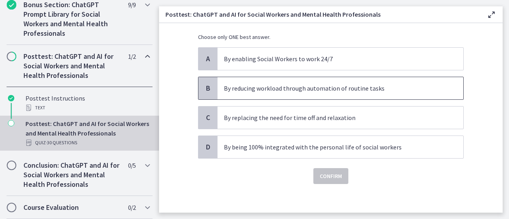
click at [409, 88] on p "By reducing workload through automation of routine tasks" at bounding box center [332, 88] width 217 height 10
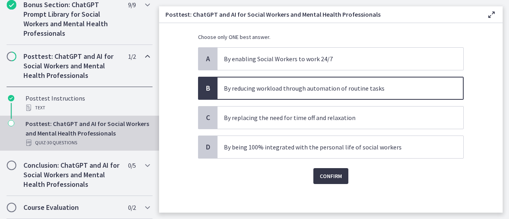
click at [335, 171] on span "Confirm" at bounding box center [331, 176] width 22 height 10
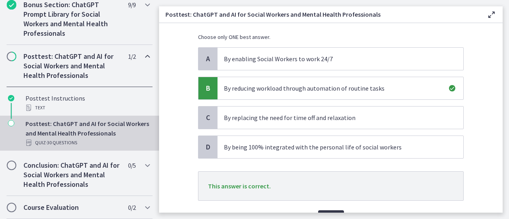
scroll to position [102, 0]
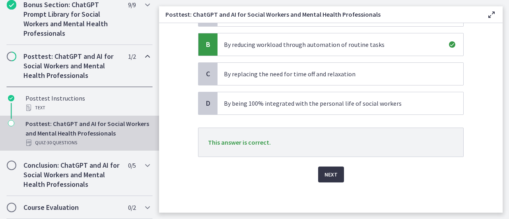
click at [332, 177] on span "Next" at bounding box center [330, 175] width 13 height 10
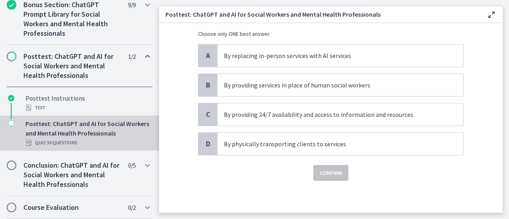
scroll to position [0, 0]
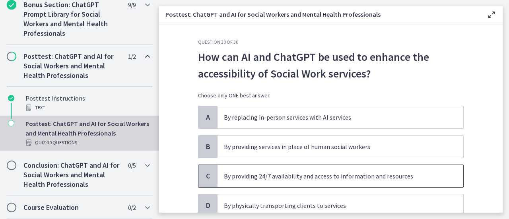
click at [347, 179] on p "By providing 24/7 availability and access to information and resources" at bounding box center [332, 176] width 217 height 10
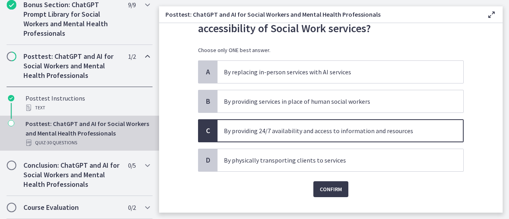
scroll to position [60, 0]
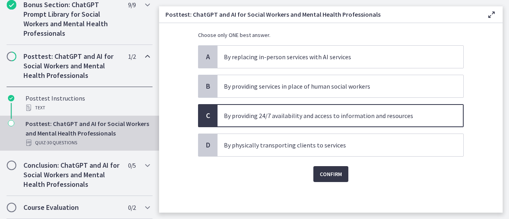
click at [328, 176] on span "Confirm" at bounding box center [331, 174] width 22 height 10
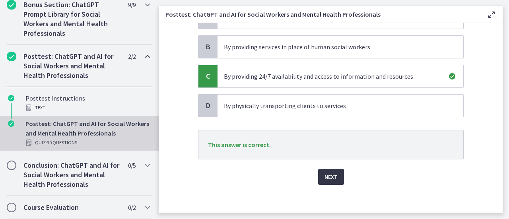
scroll to position [102, 0]
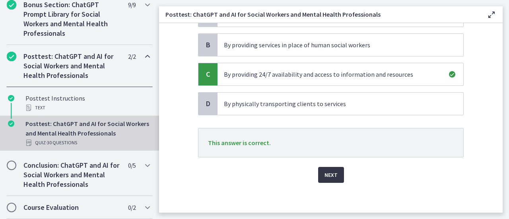
click at [334, 177] on span "Next" at bounding box center [330, 175] width 13 height 10
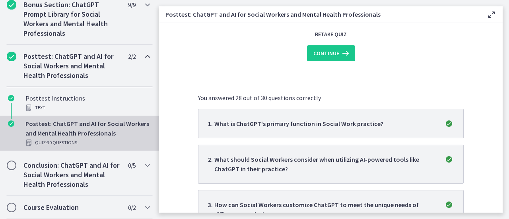
scroll to position [0, 0]
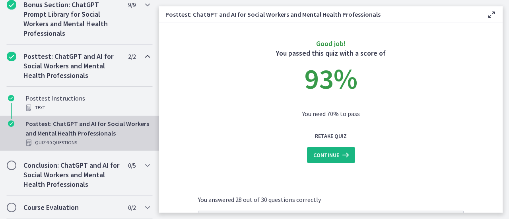
click at [339, 159] on icon at bounding box center [344, 155] width 11 height 10
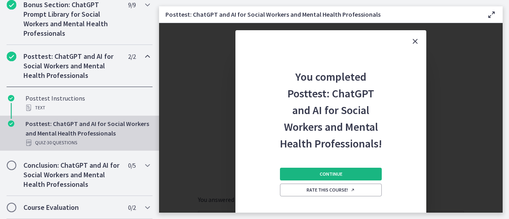
click at [351, 175] on button "Continue" at bounding box center [331, 174] width 102 height 13
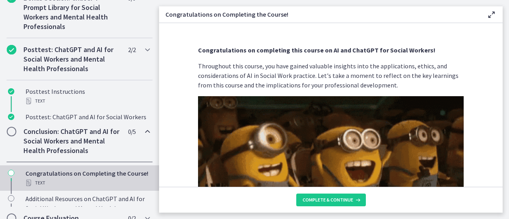
scroll to position [457, 0]
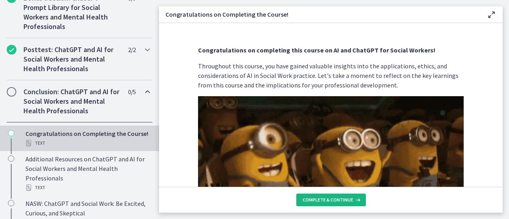
click at [351, 202] on span "Complete & continue" at bounding box center [328, 200] width 50 height 6
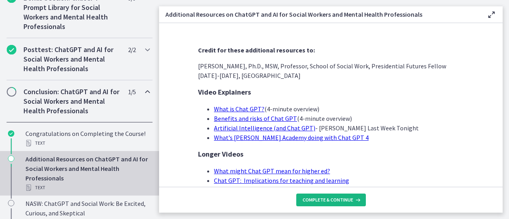
click at [347, 205] on button "Complete & continue" at bounding box center [331, 200] width 70 height 13
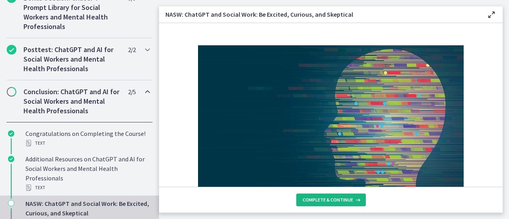
click at [349, 205] on button "Complete & continue" at bounding box center [331, 200] width 70 height 13
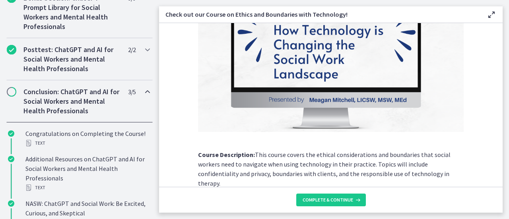
scroll to position [178, 0]
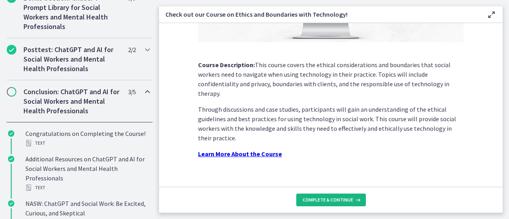
click at [341, 199] on span "Complete & continue" at bounding box center [328, 200] width 50 height 6
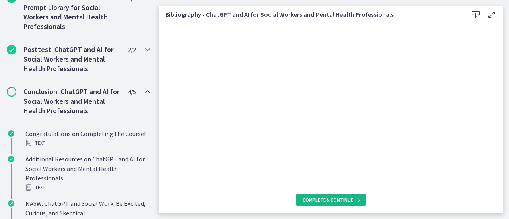
click at [349, 203] on span "Complete & continue" at bounding box center [328, 200] width 50 height 6
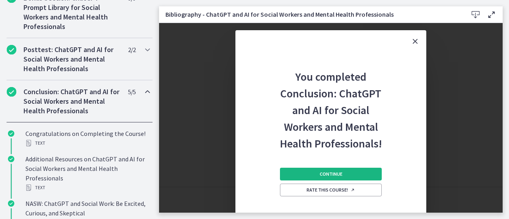
click at [361, 178] on button "Continue" at bounding box center [331, 174] width 102 height 13
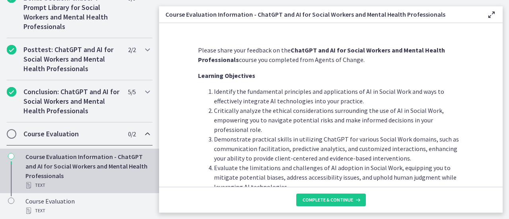
scroll to position [467, 0]
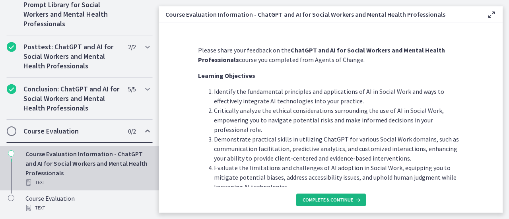
click at [340, 204] on button "Complete & continue" at bounding box center [331, 200] width 70 height 13
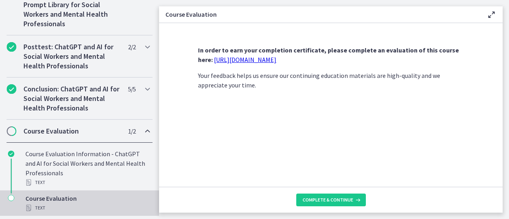
click at [276, 63] on link "https://forms.gle/jm1zbfhChZ2exBv78" at bounding box center [245, 60] width 62 height 8
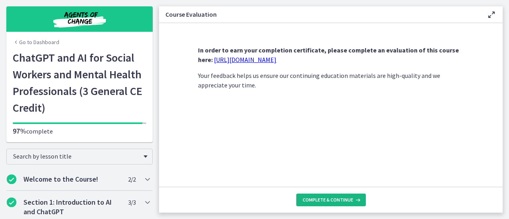
click at [319, 194] on button "Complete & continue" at bounding box center [331, 200] width 70 height 13
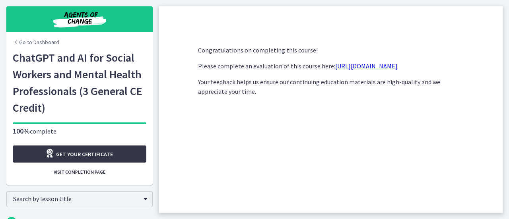
click at [104, 152] on span "Get your certificate" at bounding box center [84, 154] width 57 height 10
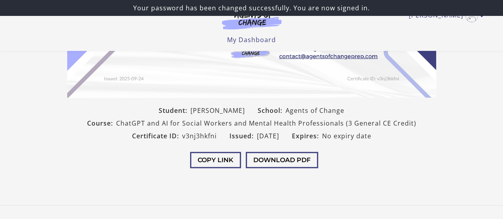
scroll to position [203, 0]
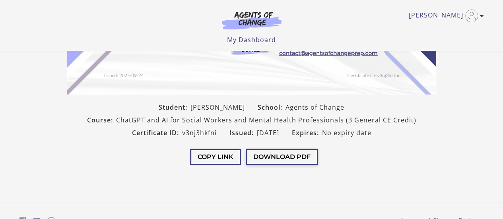
click at [277, 153] on button "Download PDF" at bounding box center [282, 157] width 72 height 16
